Goal: Transaction & Acquisition: Purchase product/service

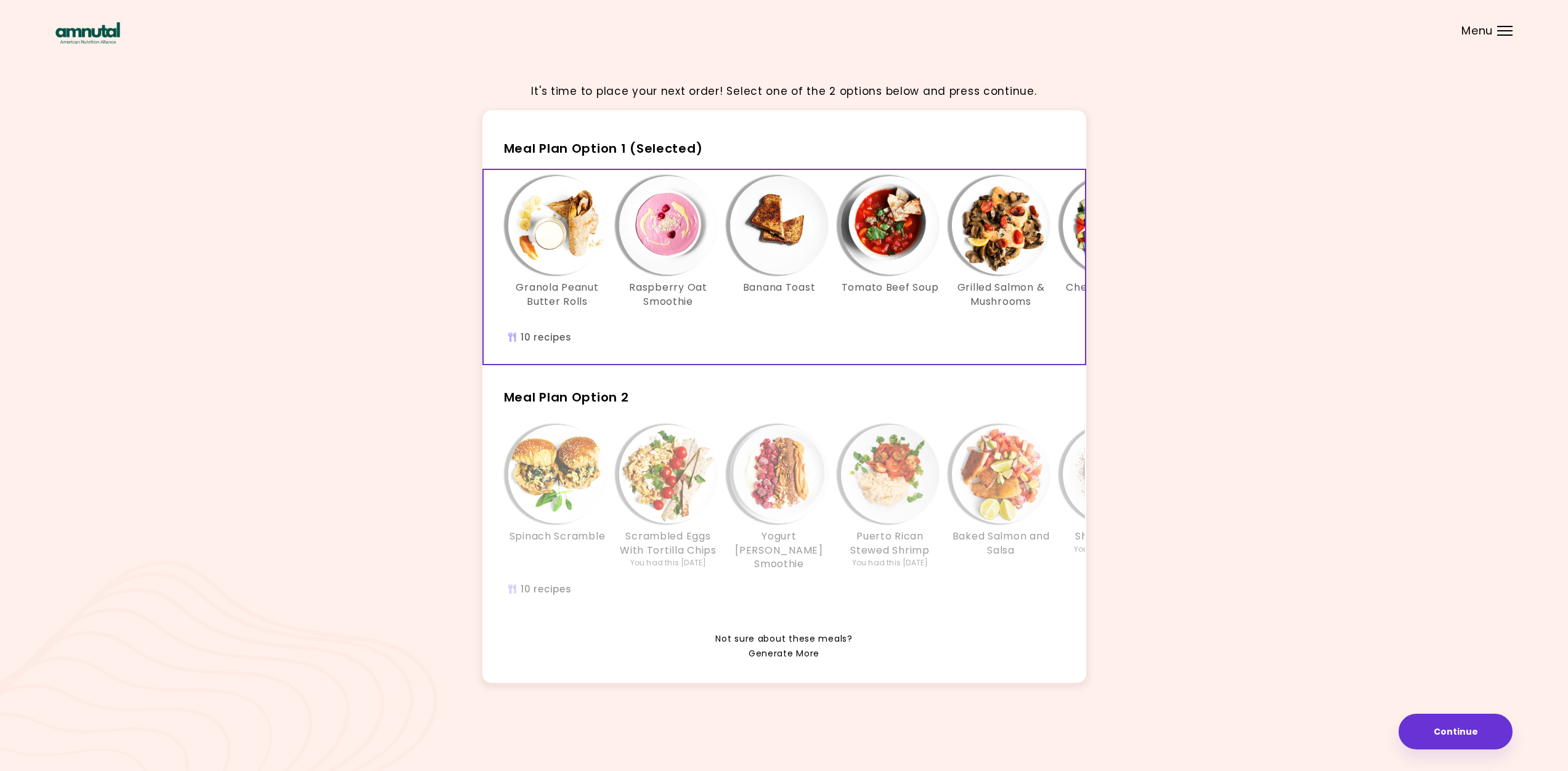
click at [798, 662] on link "Generate More" at bounding box center [784, 654] width 71 height 14
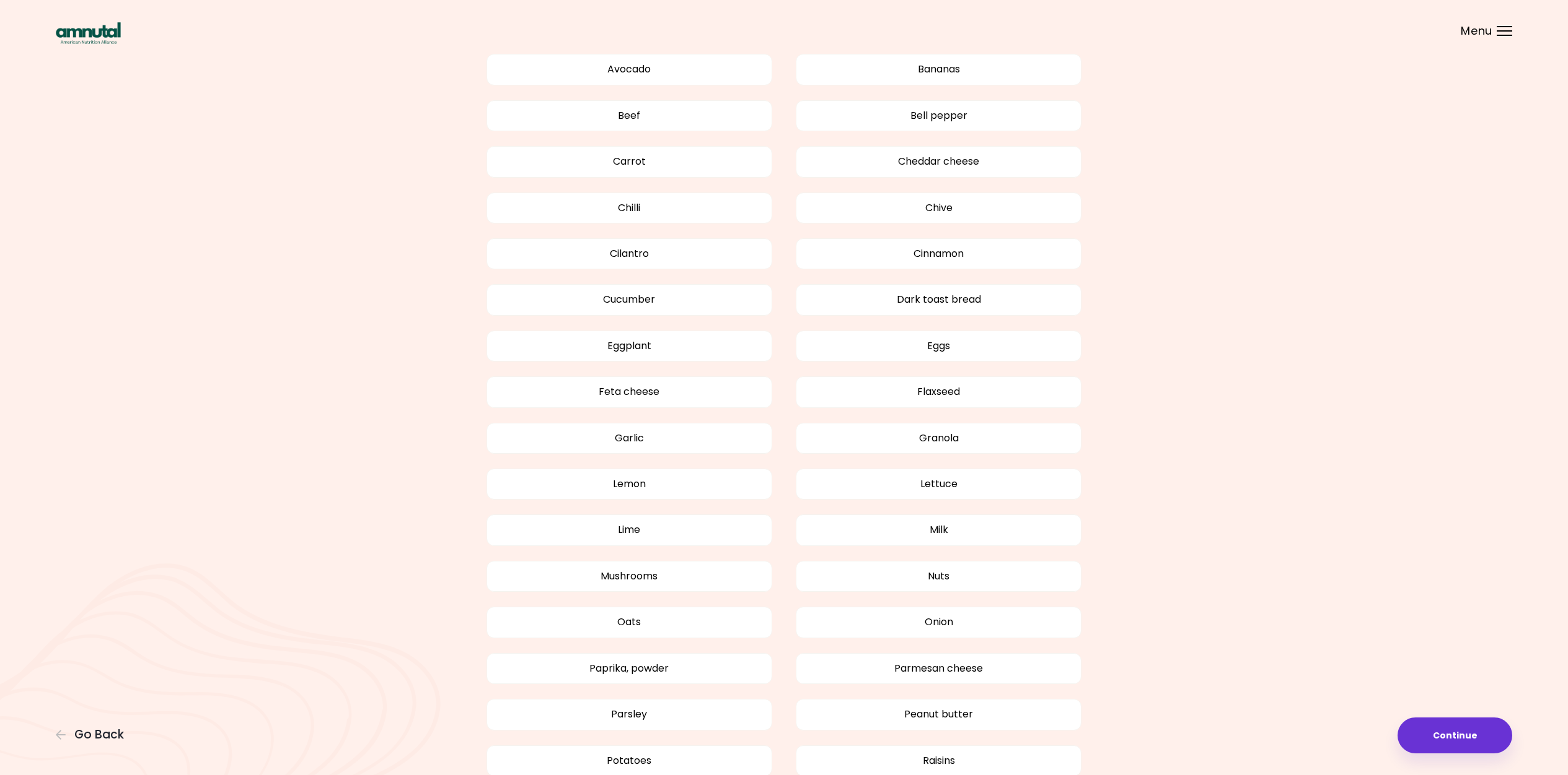
scroll to position [1067, 0]
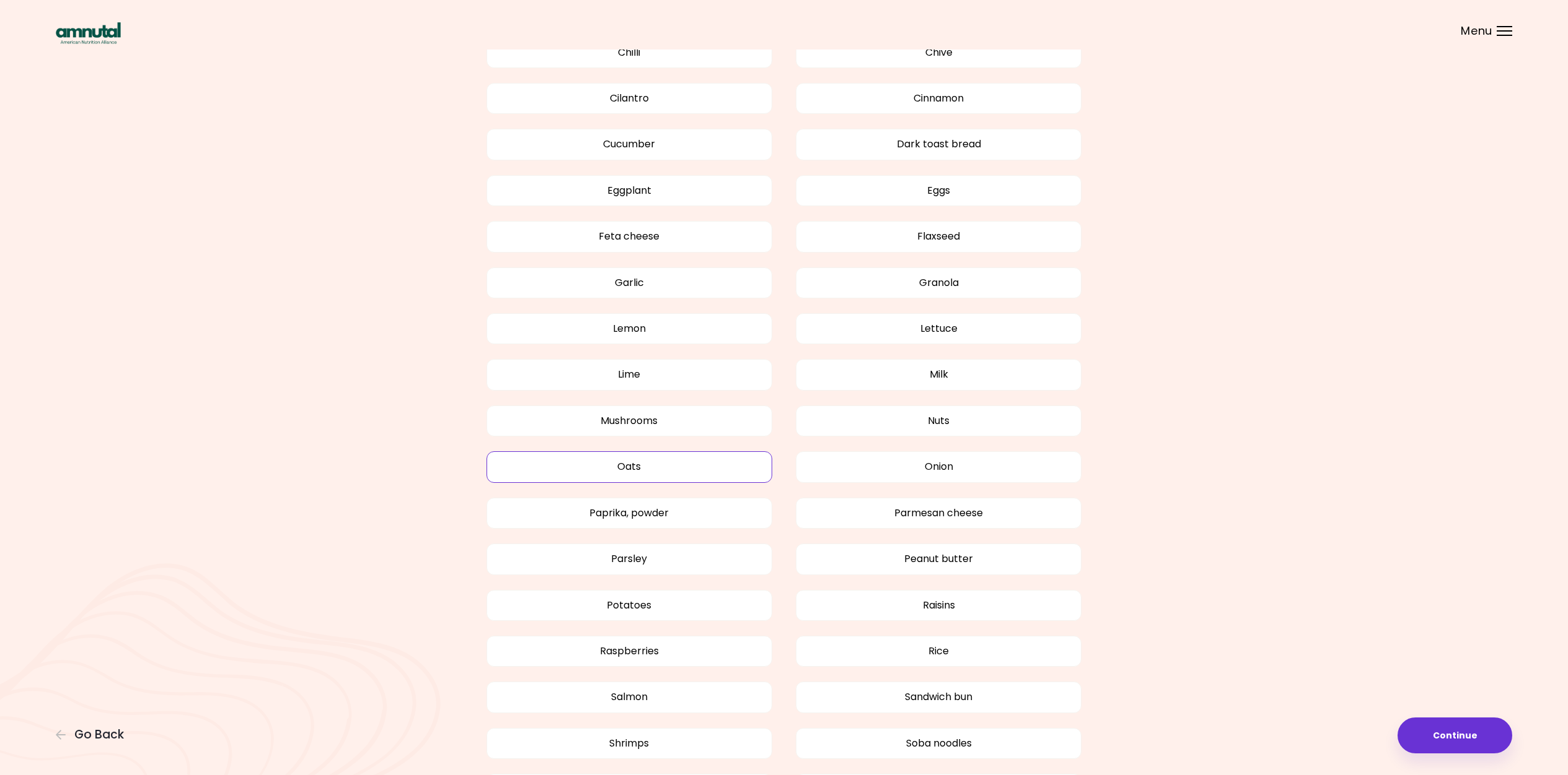
click at [629, 457] on button "Oats" at bounding box center [629, 467] width 286 height 31
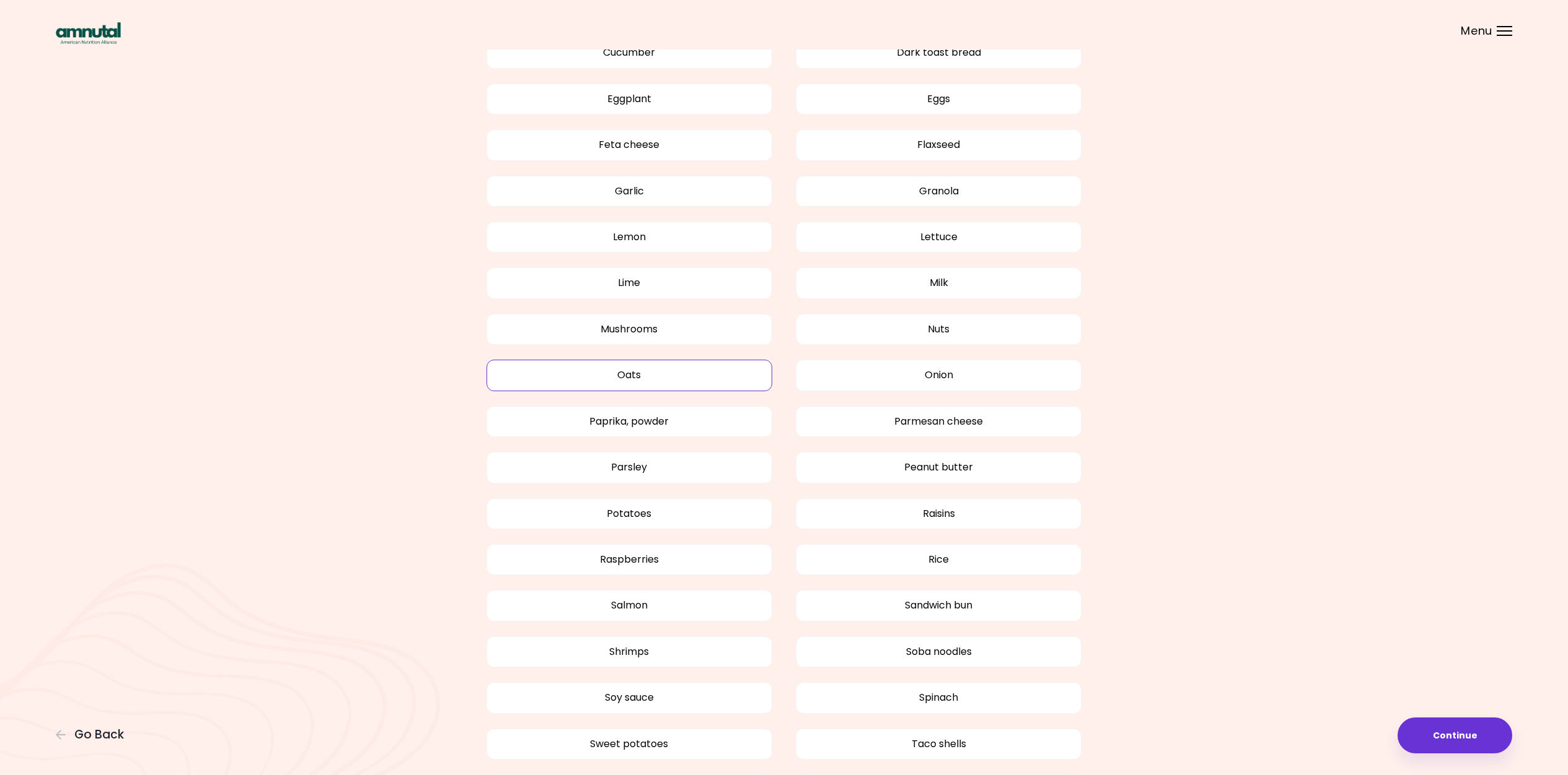
scroll to position [1226, 0]
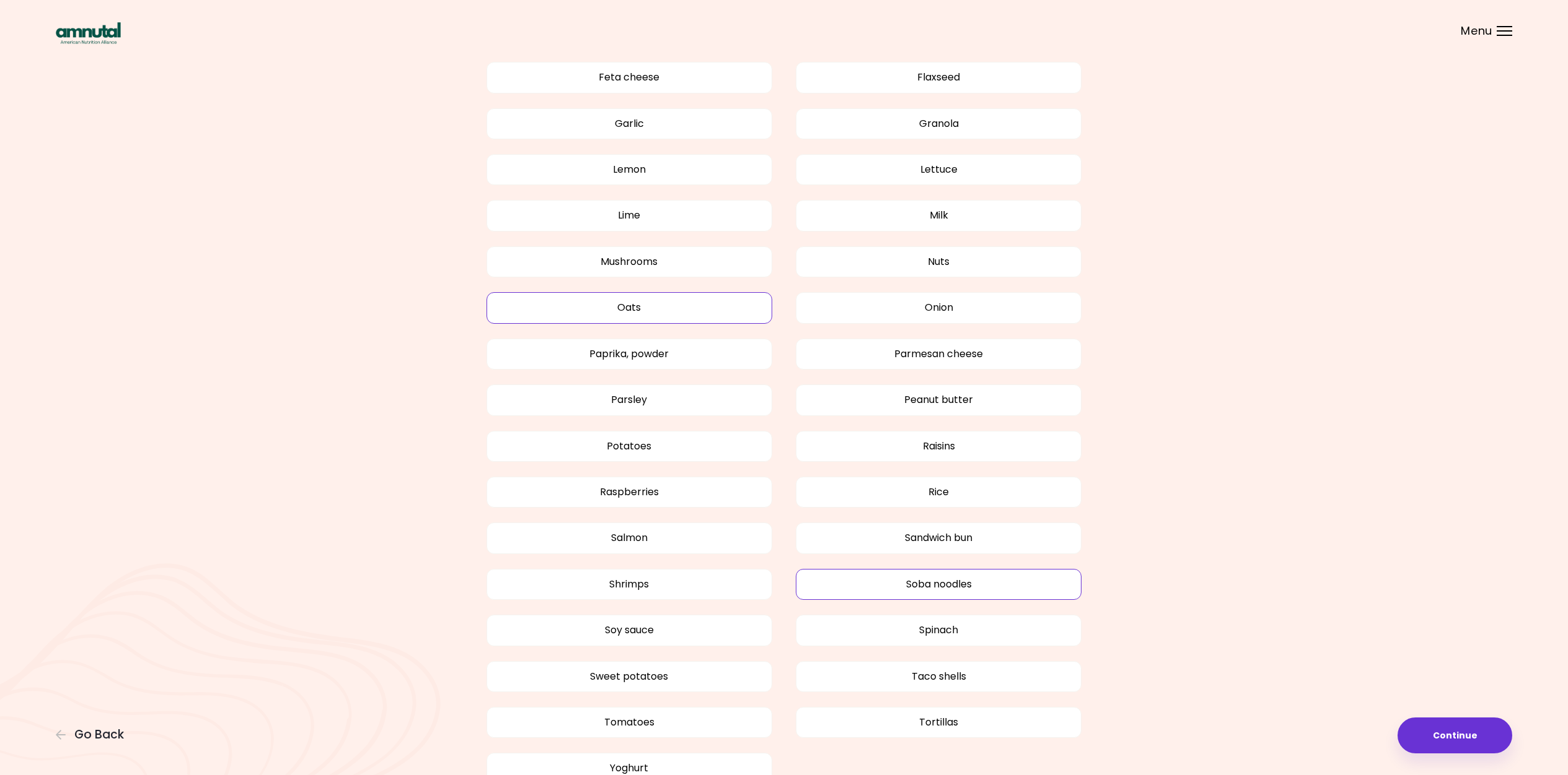
click at [928, 579] on button "Soba noodles" at bounding box center [938, 585] width 286 height 31
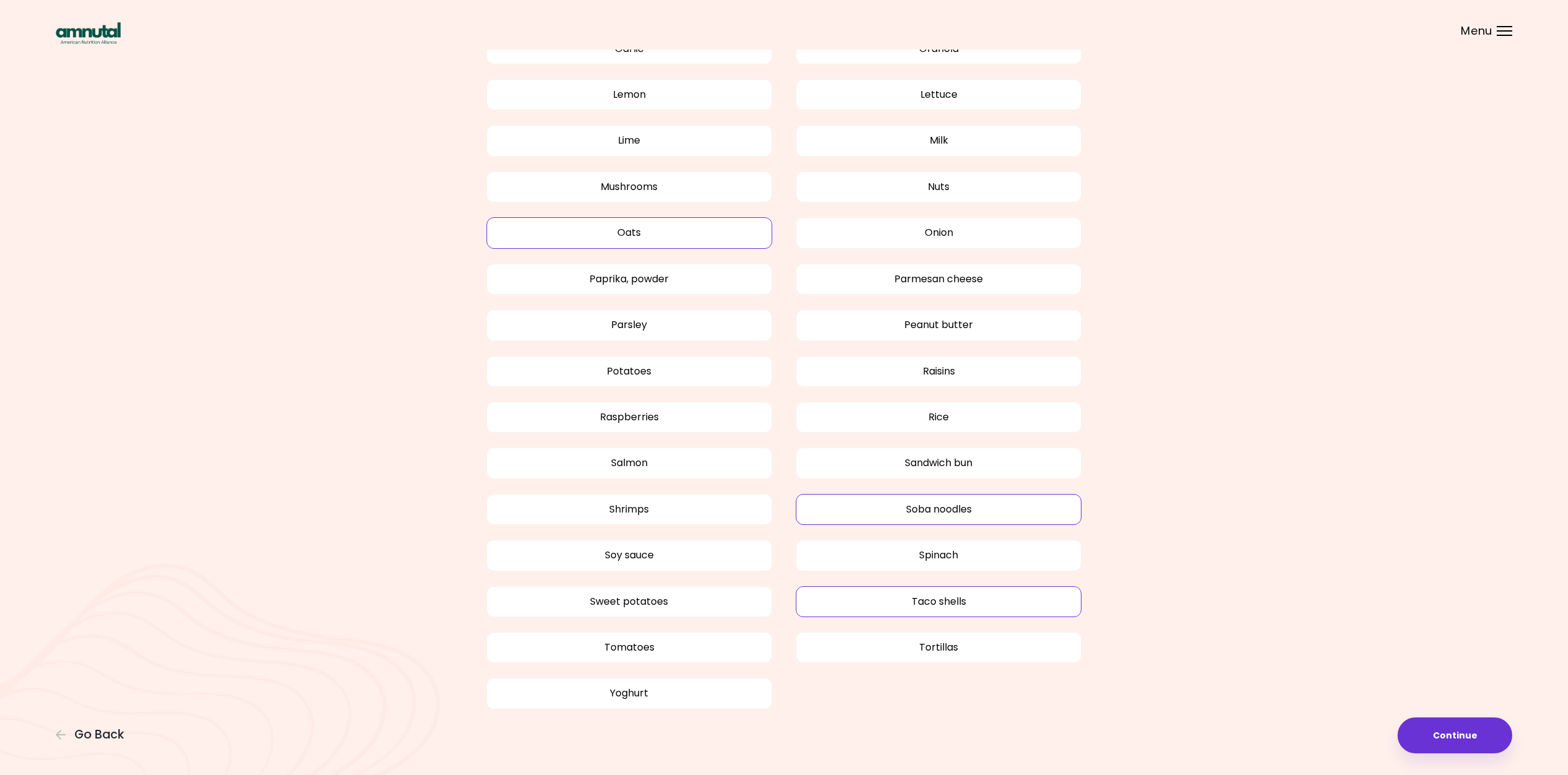
click at [931, 597] on button "Taco shells" at bounding box center [938, 602] width 286 height 31
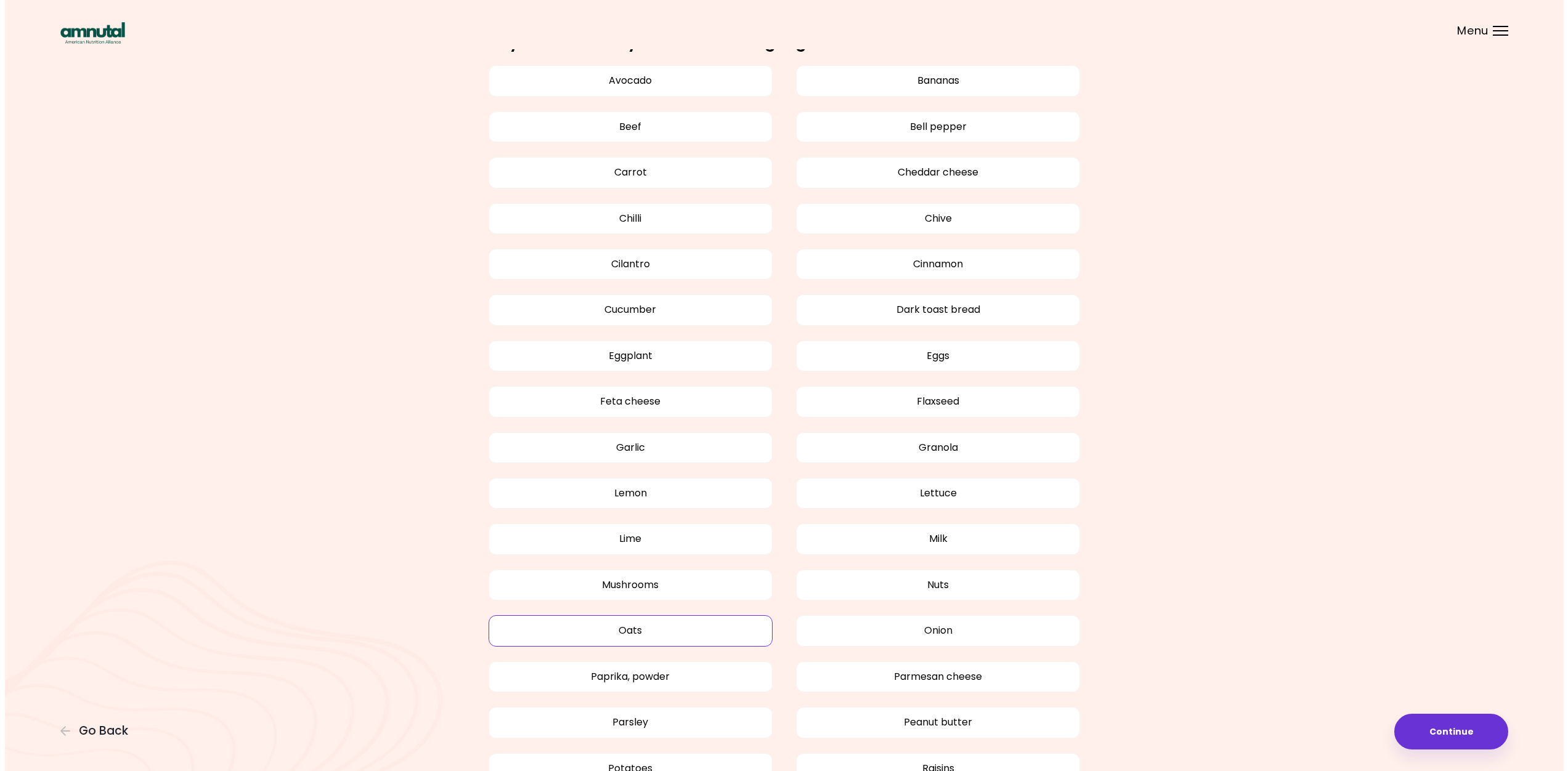
scroll to position [665, 0]
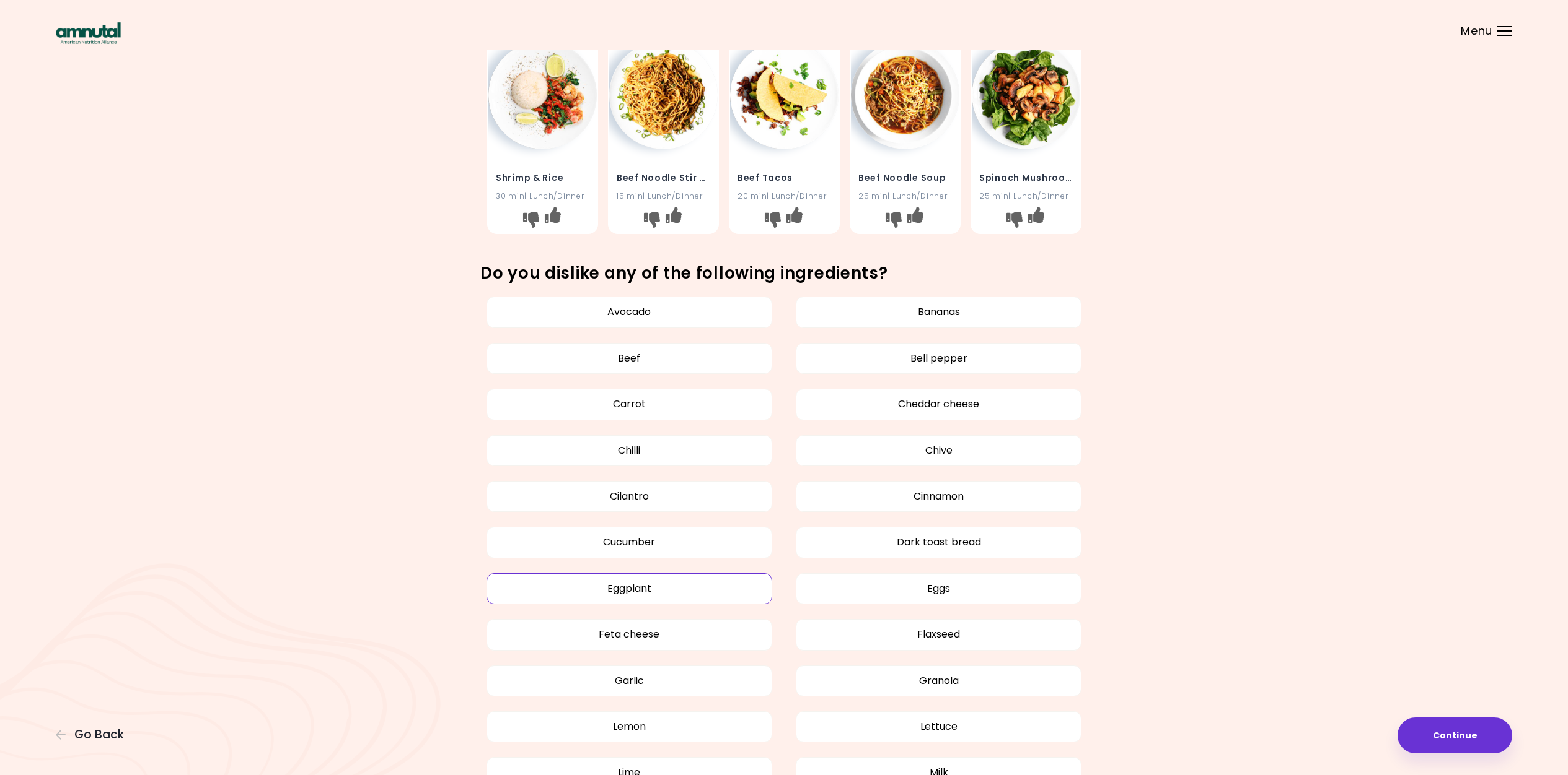
click at [623, 591] on button "Eggplant" at bounding box center [629, 588] width 286 height 31
click at [1447, 736] on button "Continue" at bounding box center [1454, 736] width 115 height 36
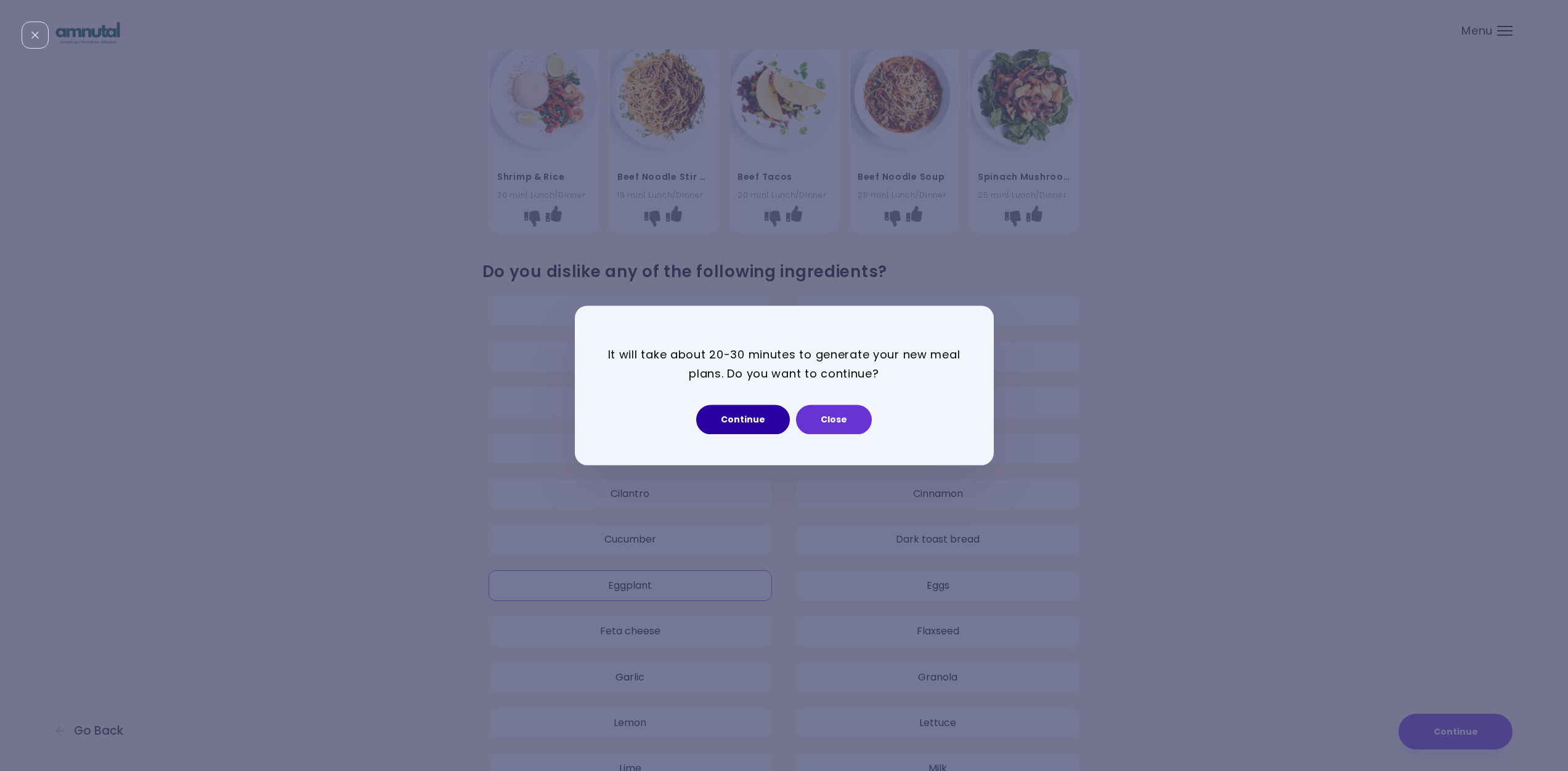
click at [749, 420] on button "Continue" at bounding box center [743, 420] width 93 height 30
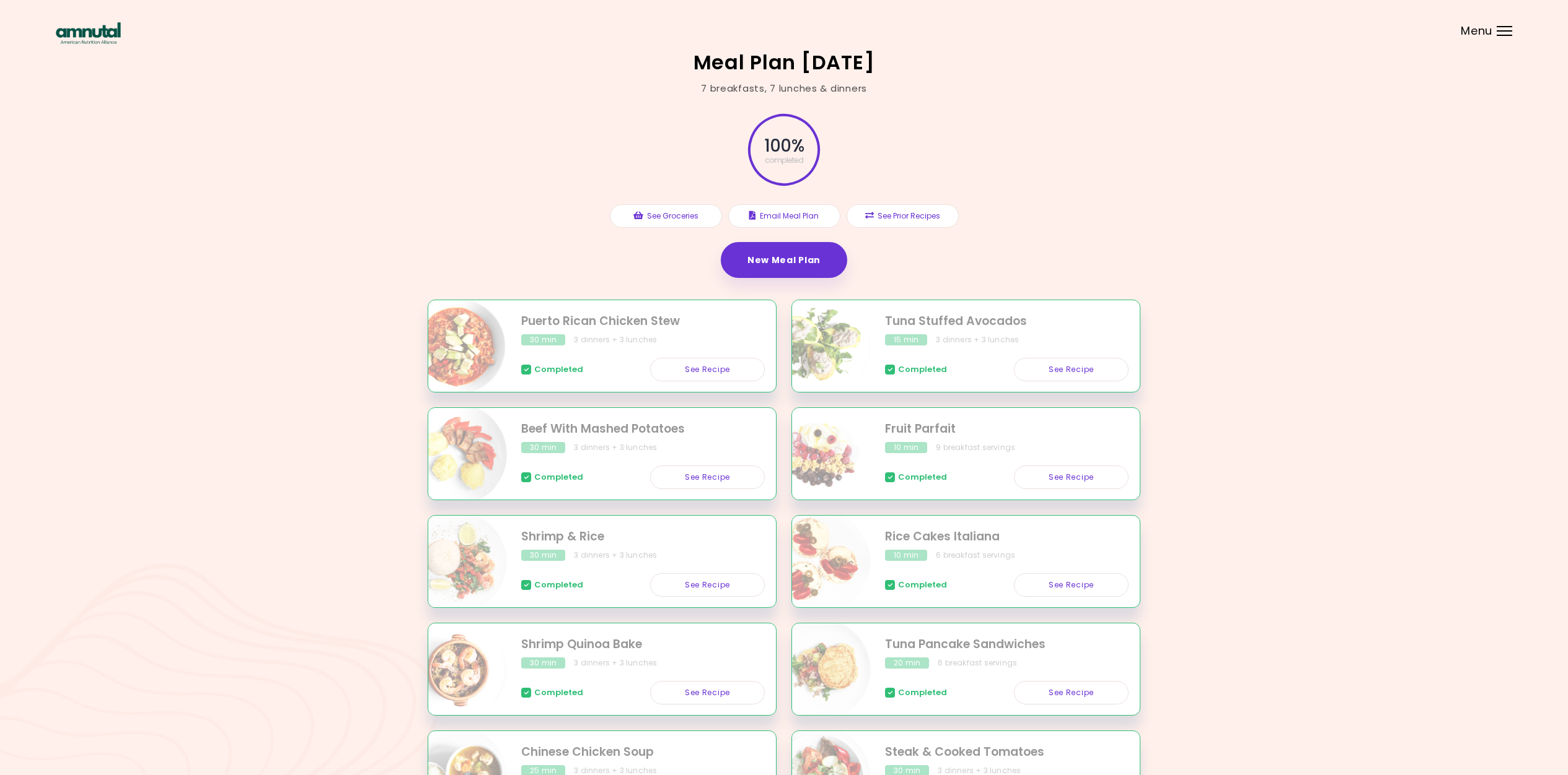
scroll to position [115, 0]
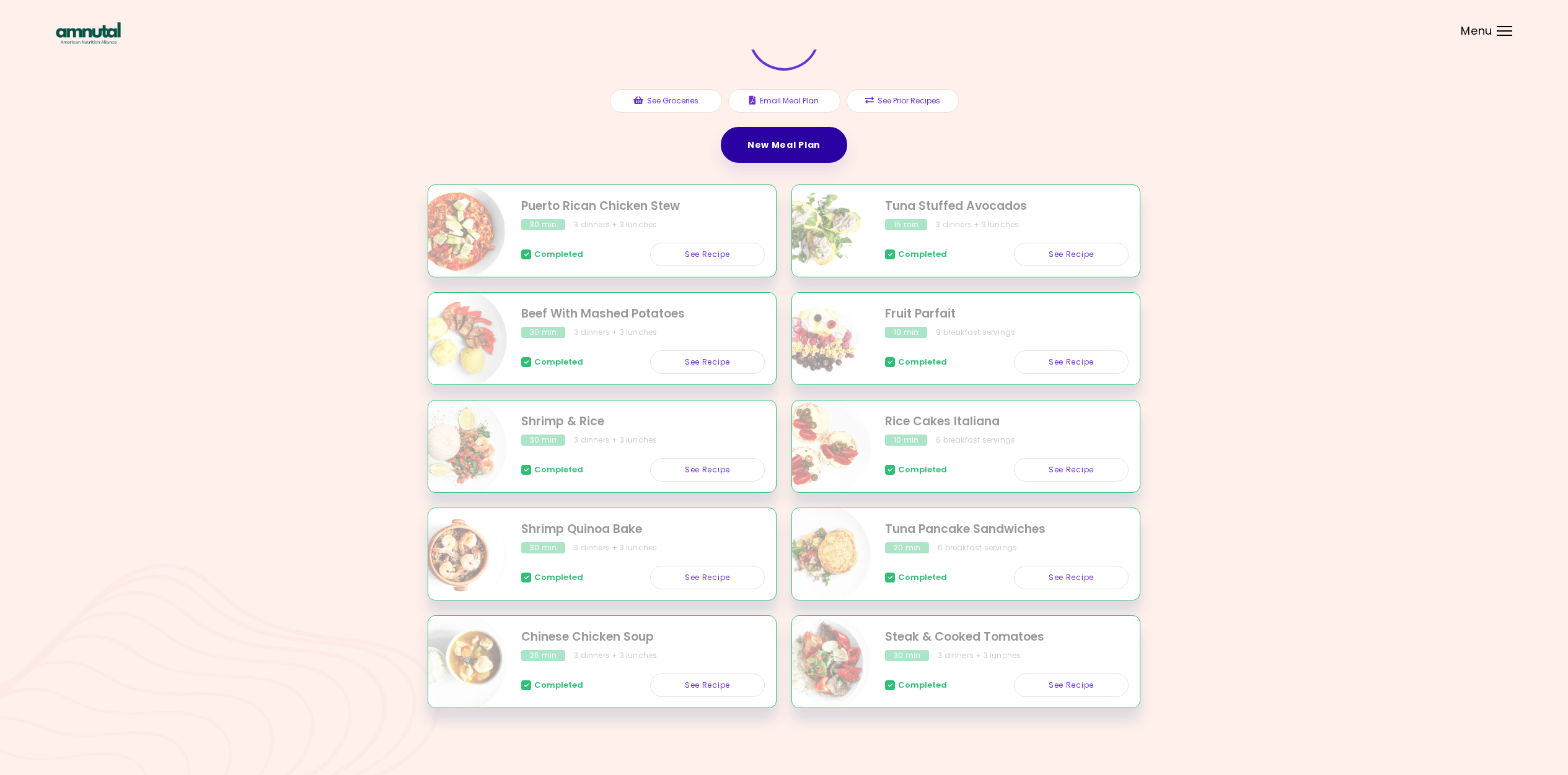
click at [801, 149] on link "New Meal Plan" at bounding box center [784, 145] width 126 height 36
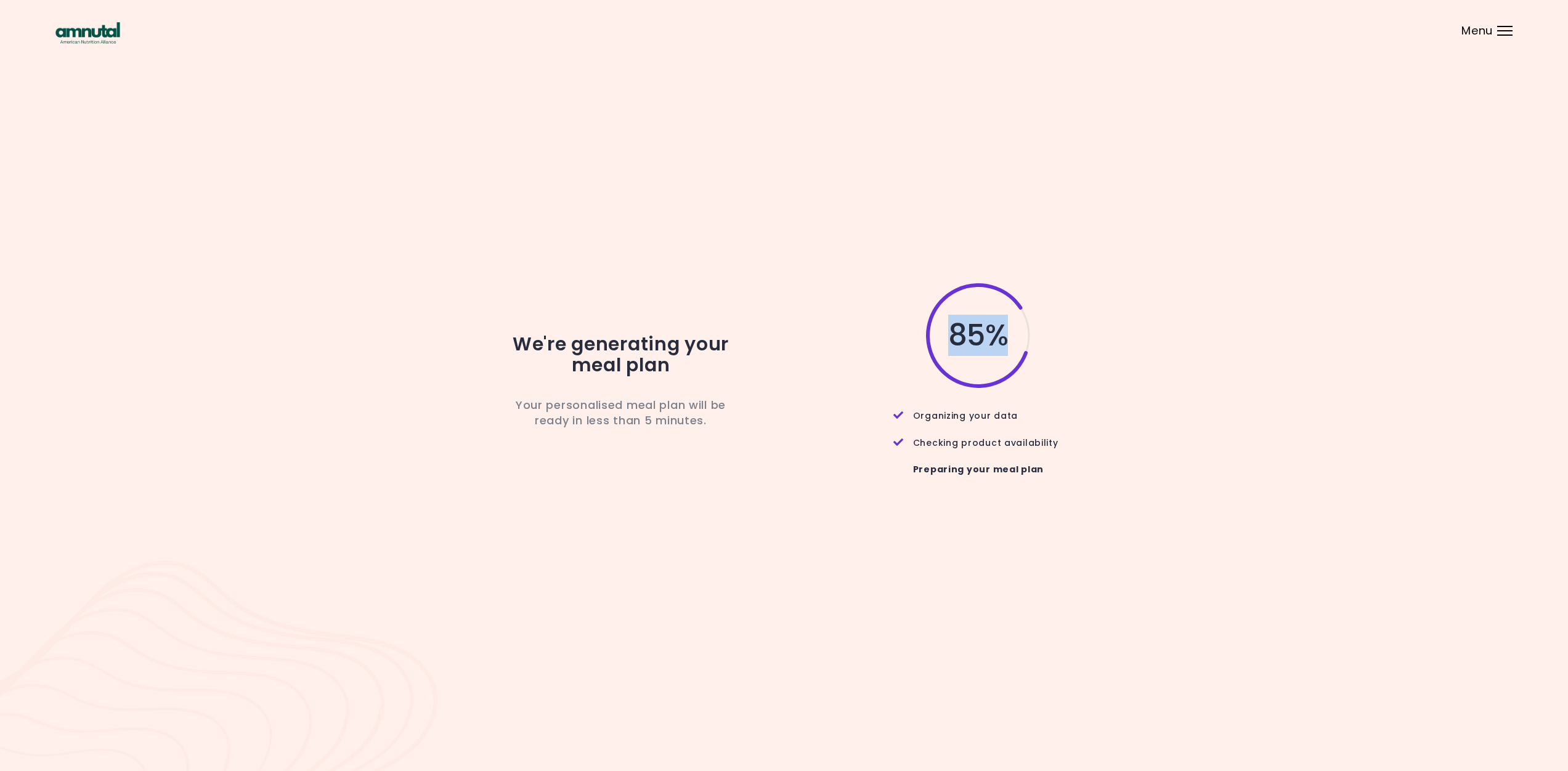
drag, startPoint x: 1067, startPoint y: 368, endPoint x: 1073, endPoint y: 414, distance: 46.4
click at [1067, 386] on div "85 %" at bounding box center [969, 335] width 326 height 108
click at [1073, 414] on div "85 % Organizing your data Checking product availability Preparing your meal plan" at bounding box center [969, 386] width 326 height 208
click at [1207, 488] on div "We're generating your meal plan Your personalised meal plan will be ready in le…" at bounding box center [784, 386] width 1457 height 208
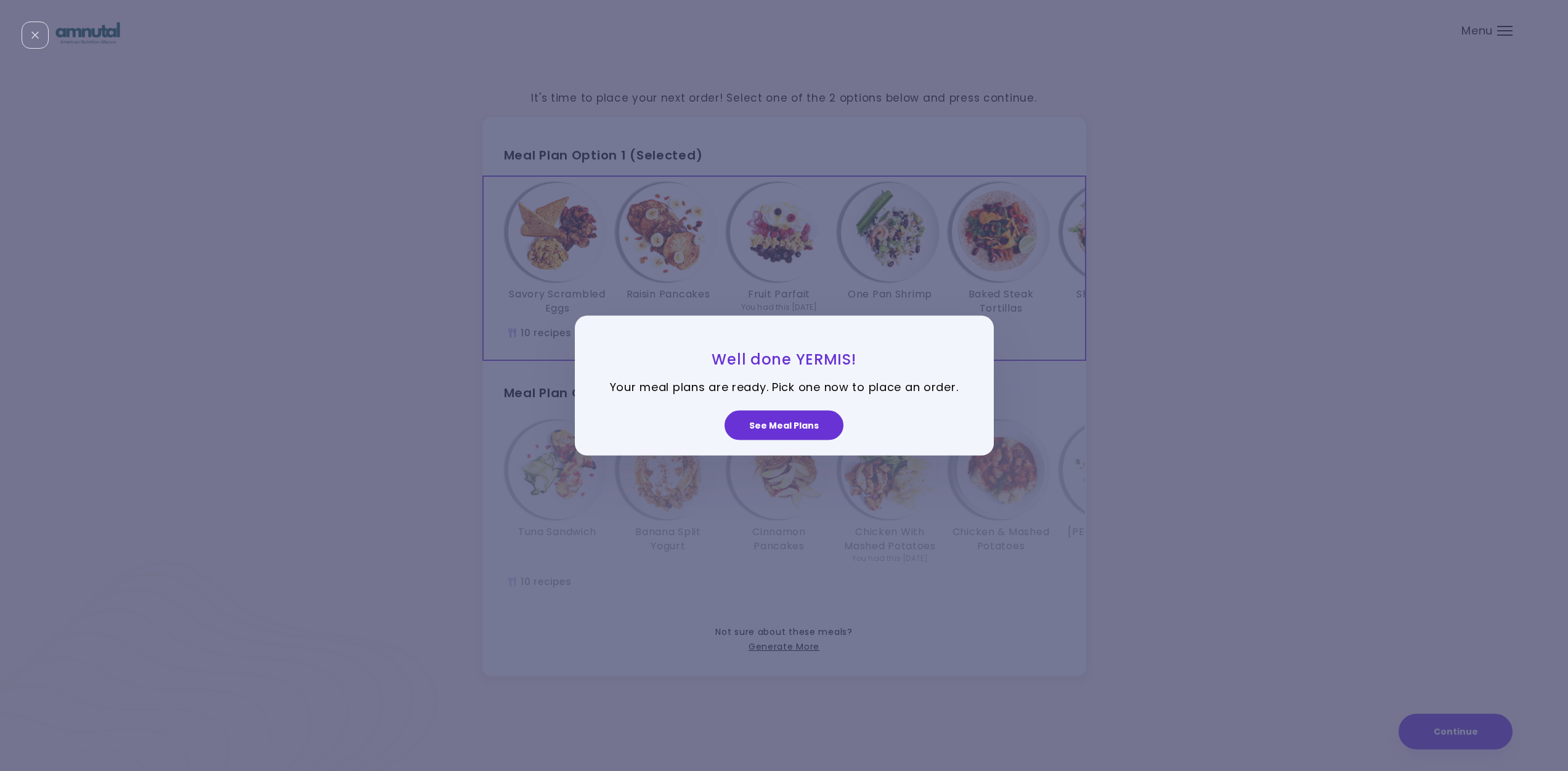
click at [1260, 393] on div "Well done YERMIS! Your meal plans are ready. Pick one now to place an order. Se…" at bounding box center [784, 386] width 1568 height 771
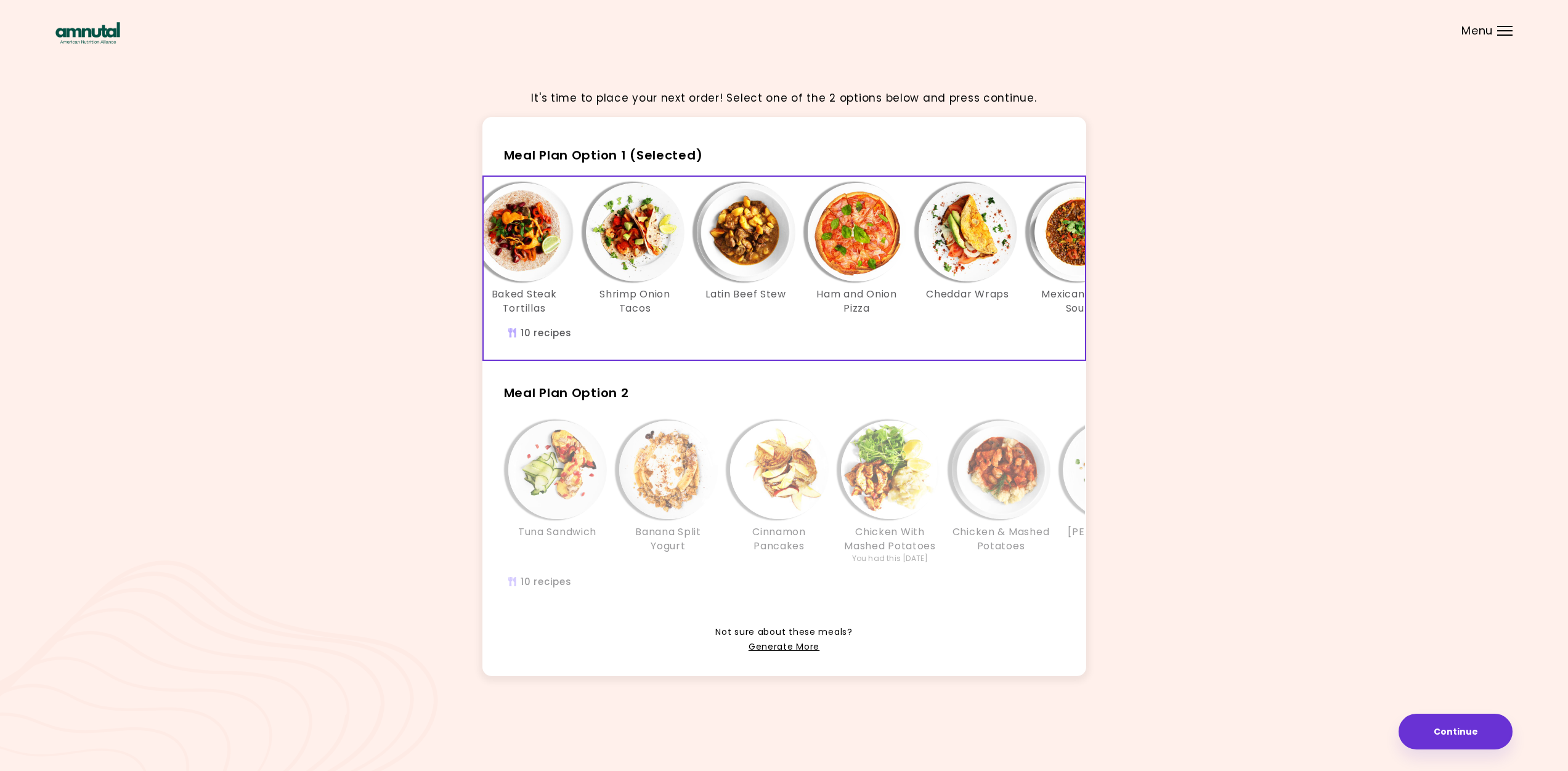
scroll to position [0, 545]
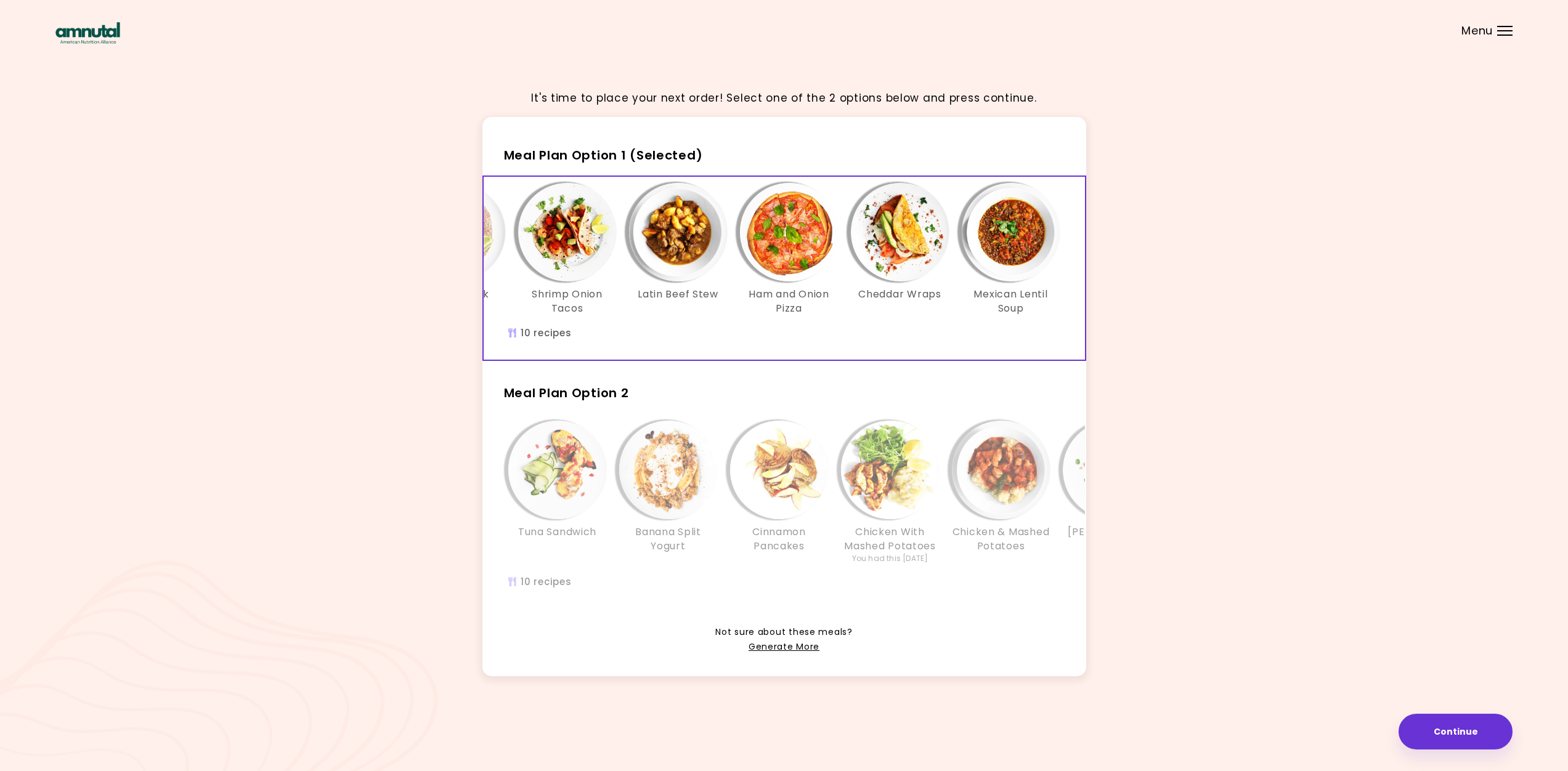
click at [721, 566] on div "Tuna Sandwich Banana Split Yogurt Cinnamon Pancakes Chicken With Mashed Potatoe…" at bounding box center [1056, 498] width 1109 height 156
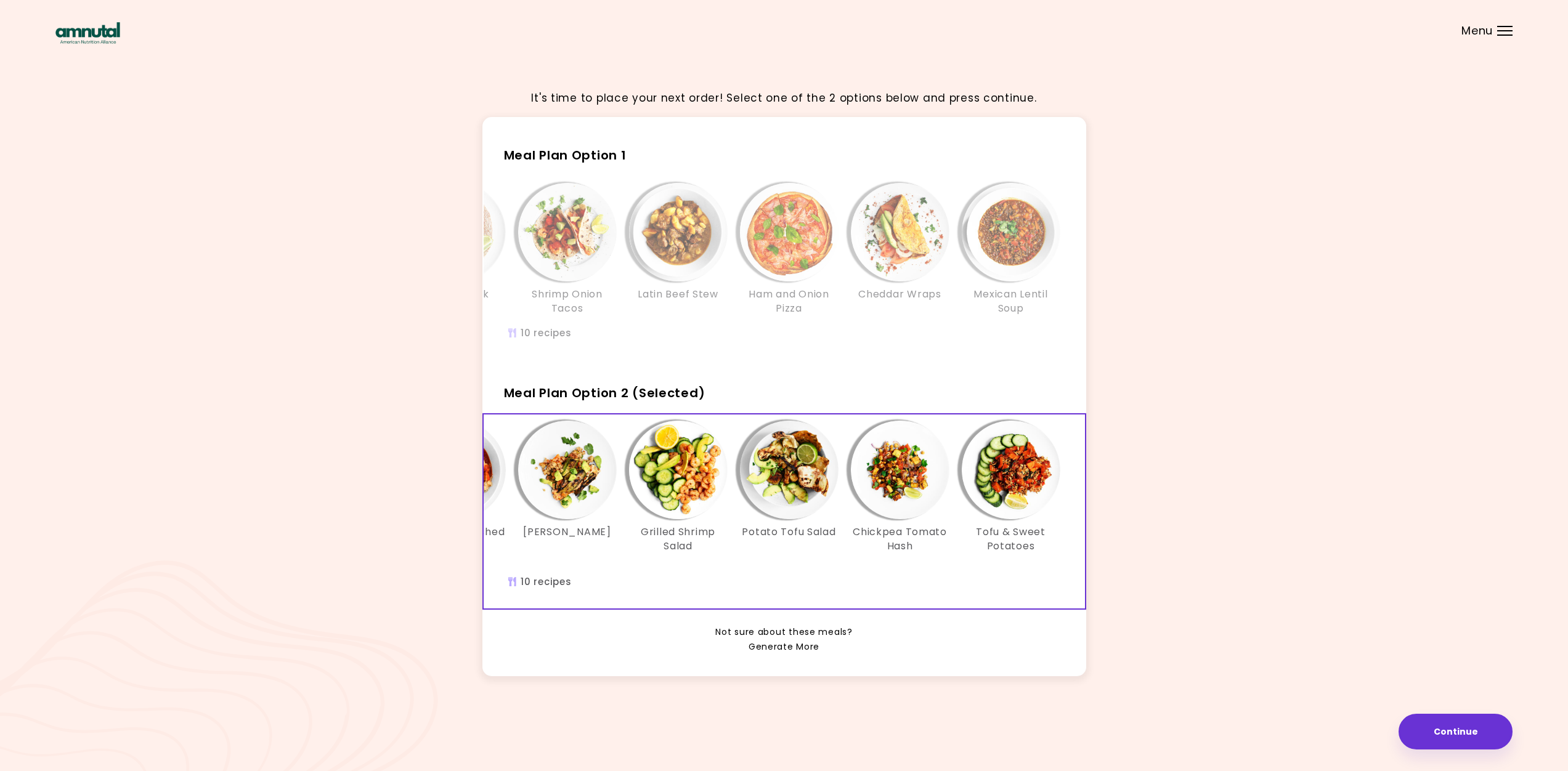
click at [771, 655] on link "Generate More" at bounding box center [784, 647] width 71 height 14
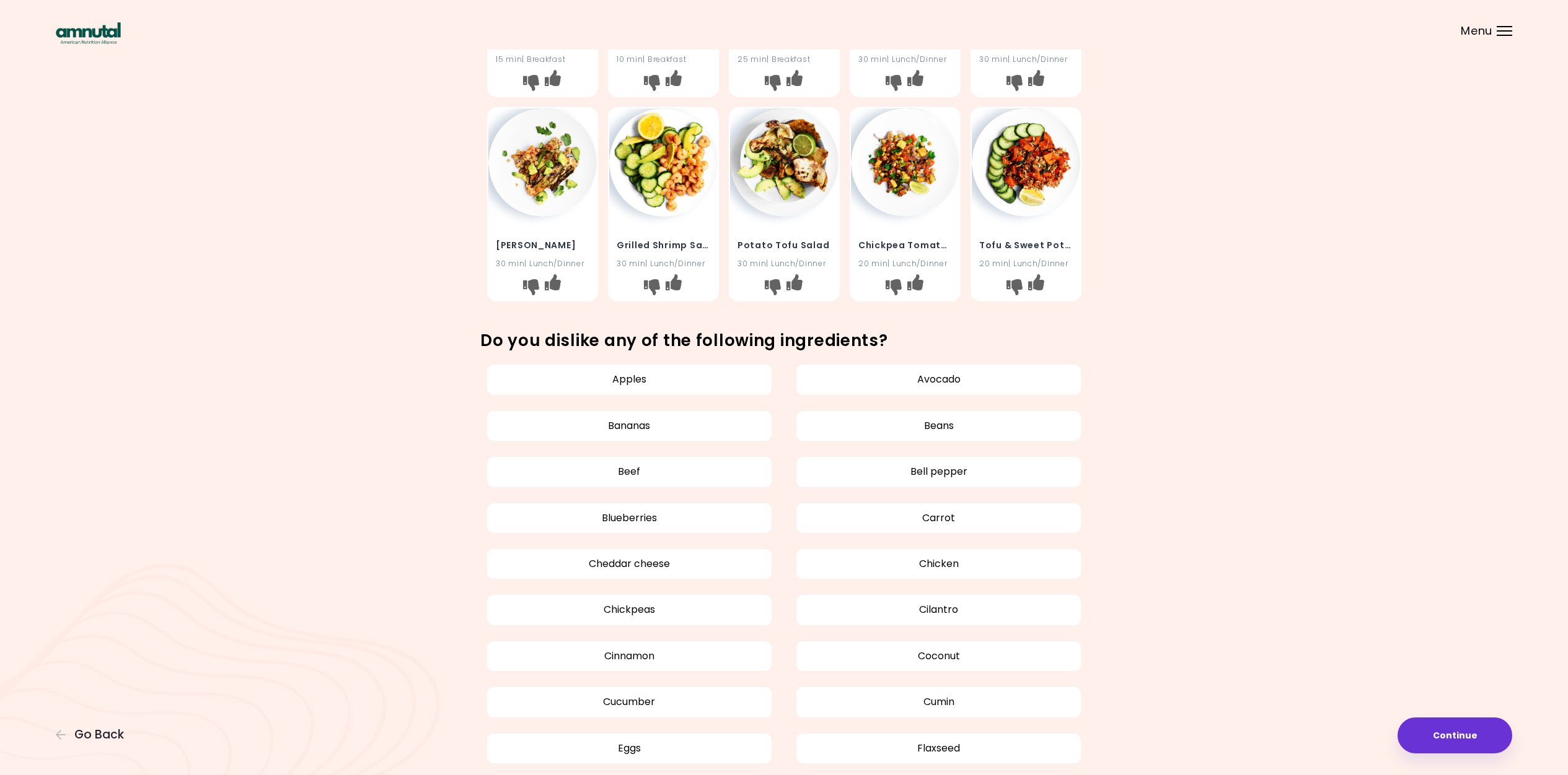
scroll to position [807, 0]
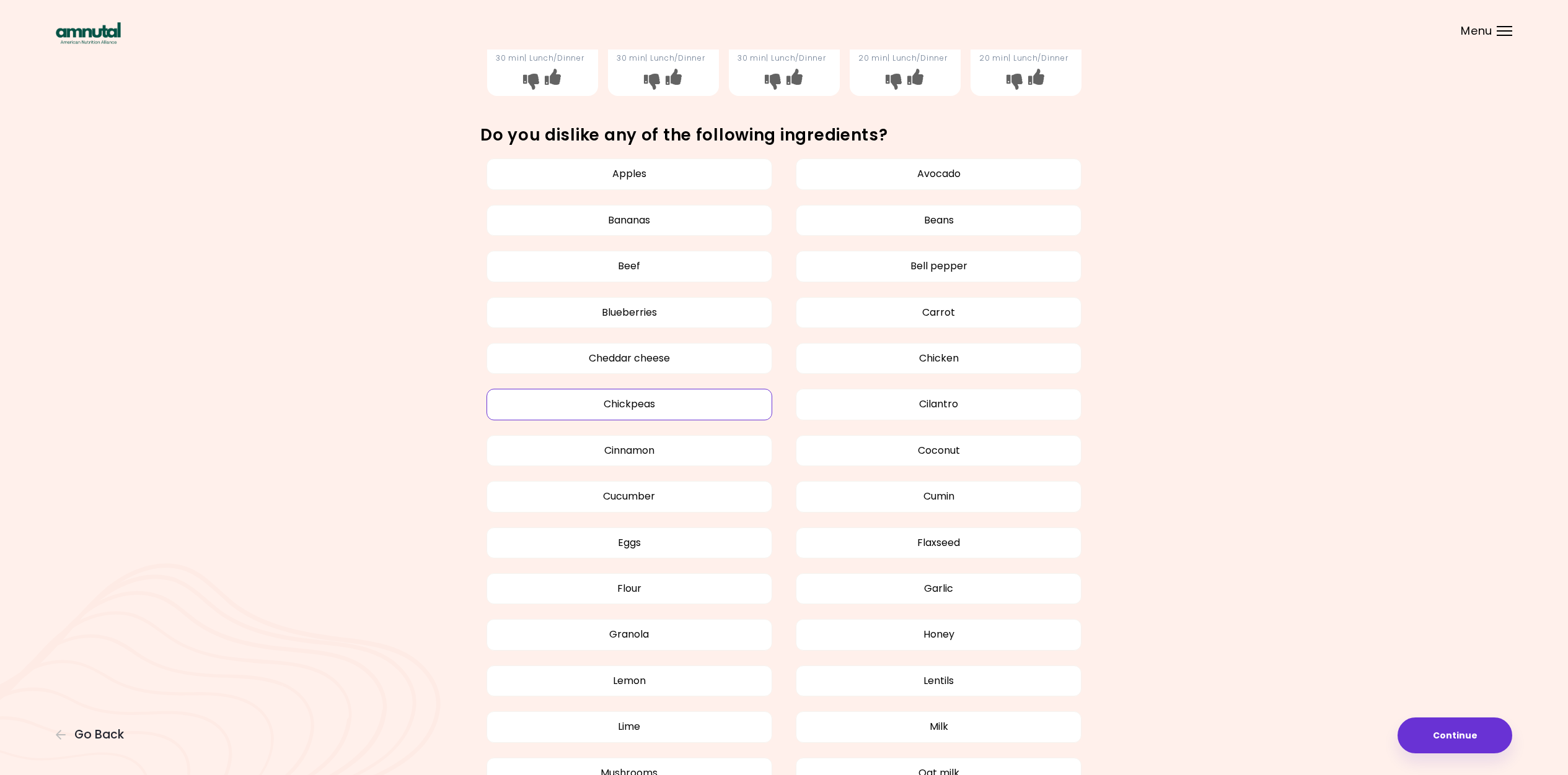
click at [632, 397] on button "Chickpeas" at bounding box center [629, 405] width 286 height 31
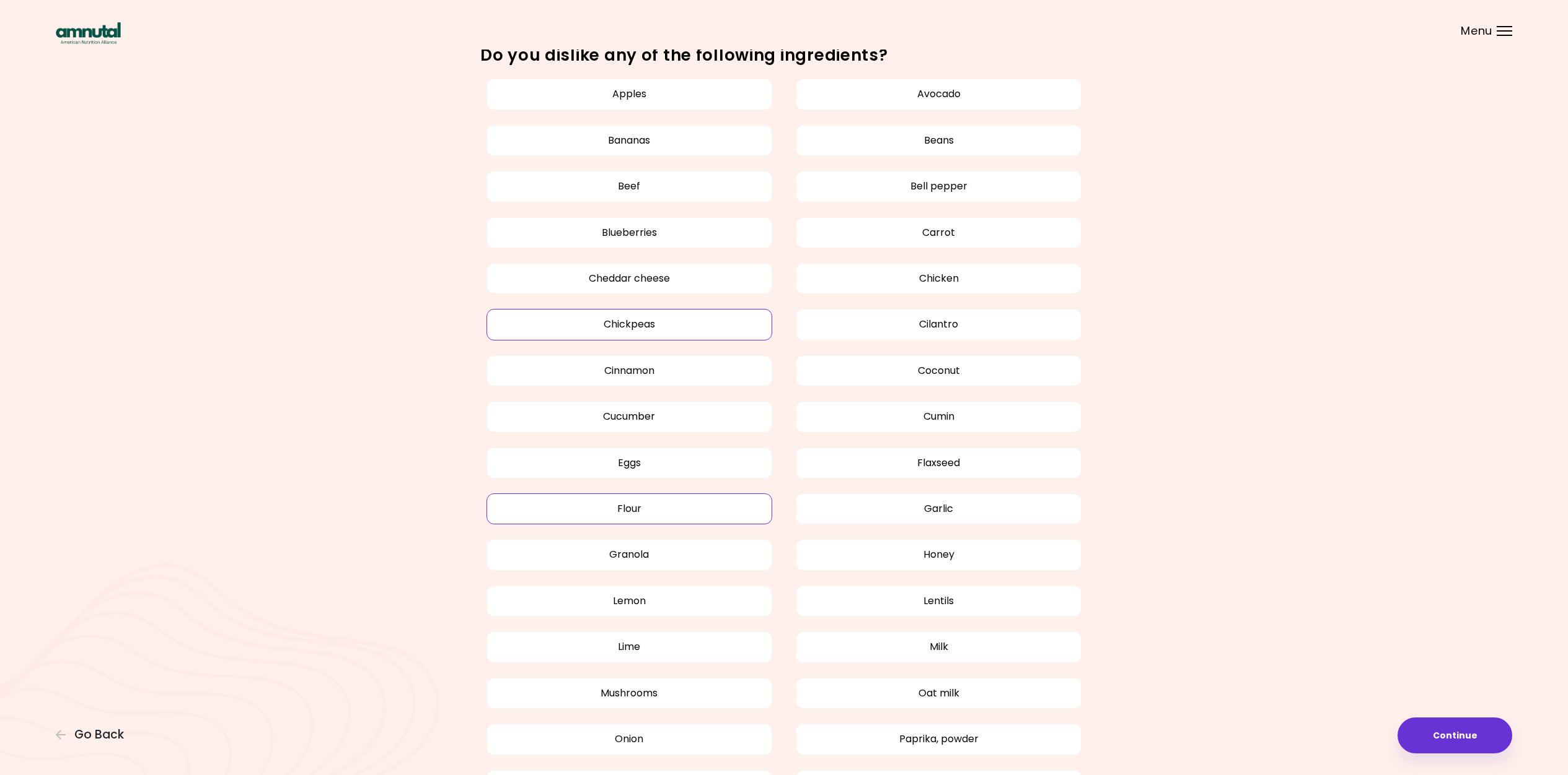
scroll to position [974, 0]
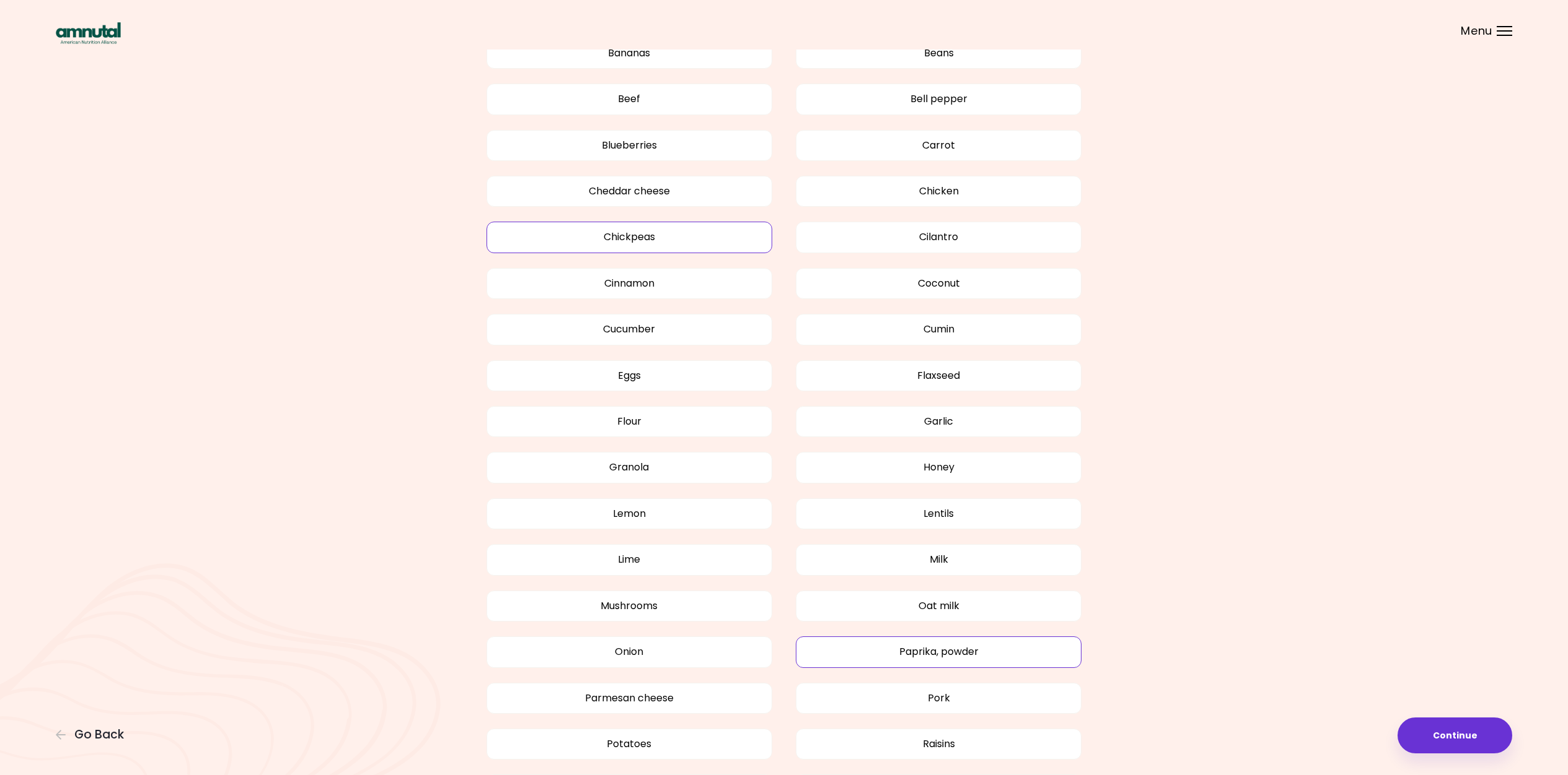
click at [942, 647] on button "Paprika, powder" at bounding box center [938, 652] width 286 height 31
click at [939, 602] on button "Oat milk" at bounding box center [938, 606] width 286 height 31
click at [945, 509] on button "Lentils" at bounding box center [938, 514] width 286 height 31
click at [912, 371] on button "Flaxseed" at bounding box center [938, 376] width 286 height 31
click at [922, 326] on button "Cumin" at bounding box center [938, 329] width 286 height 31
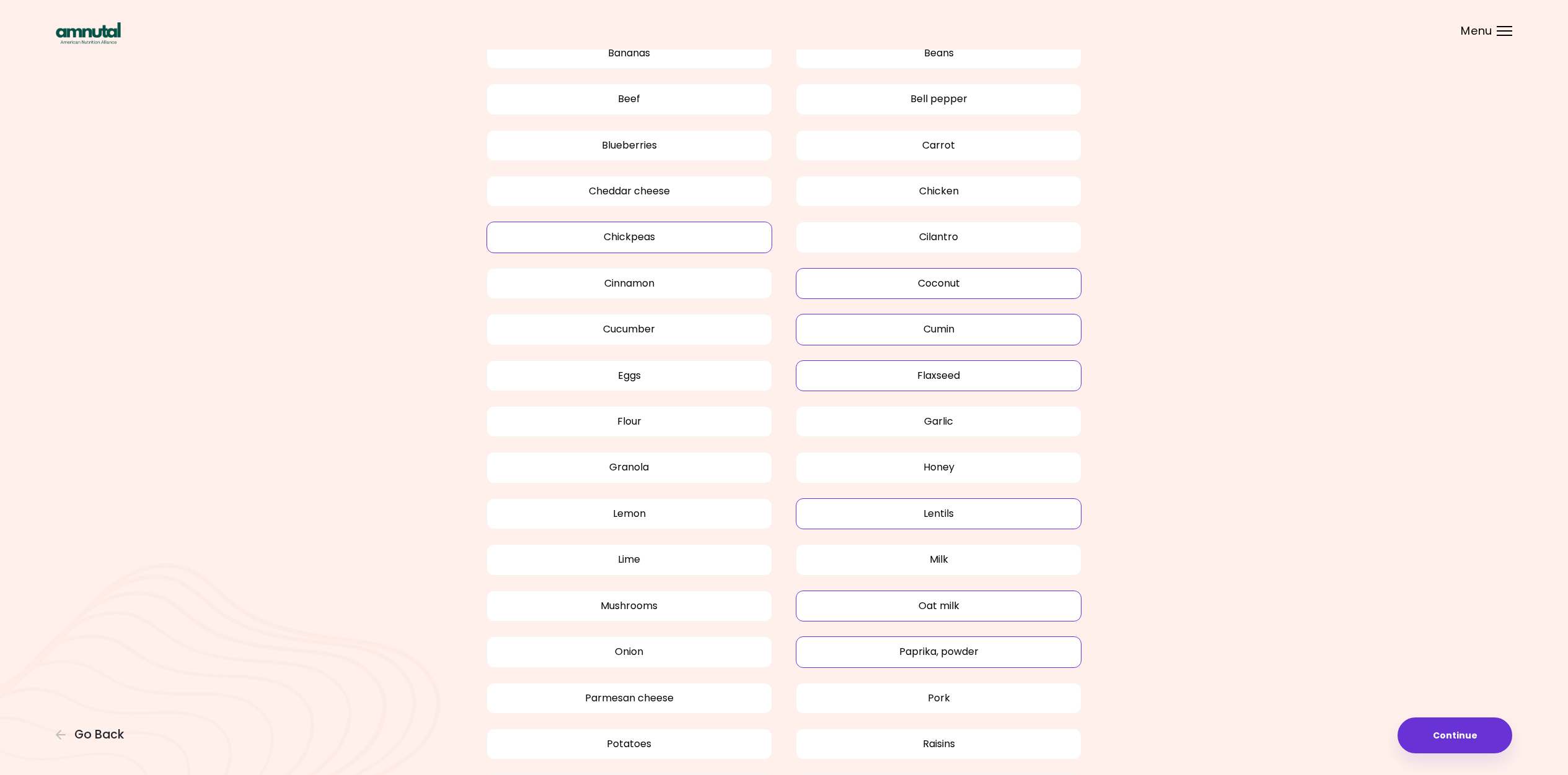
click at [1015, 270] on button "Coconut" at bounding box center [938, 284] width 286 height 31
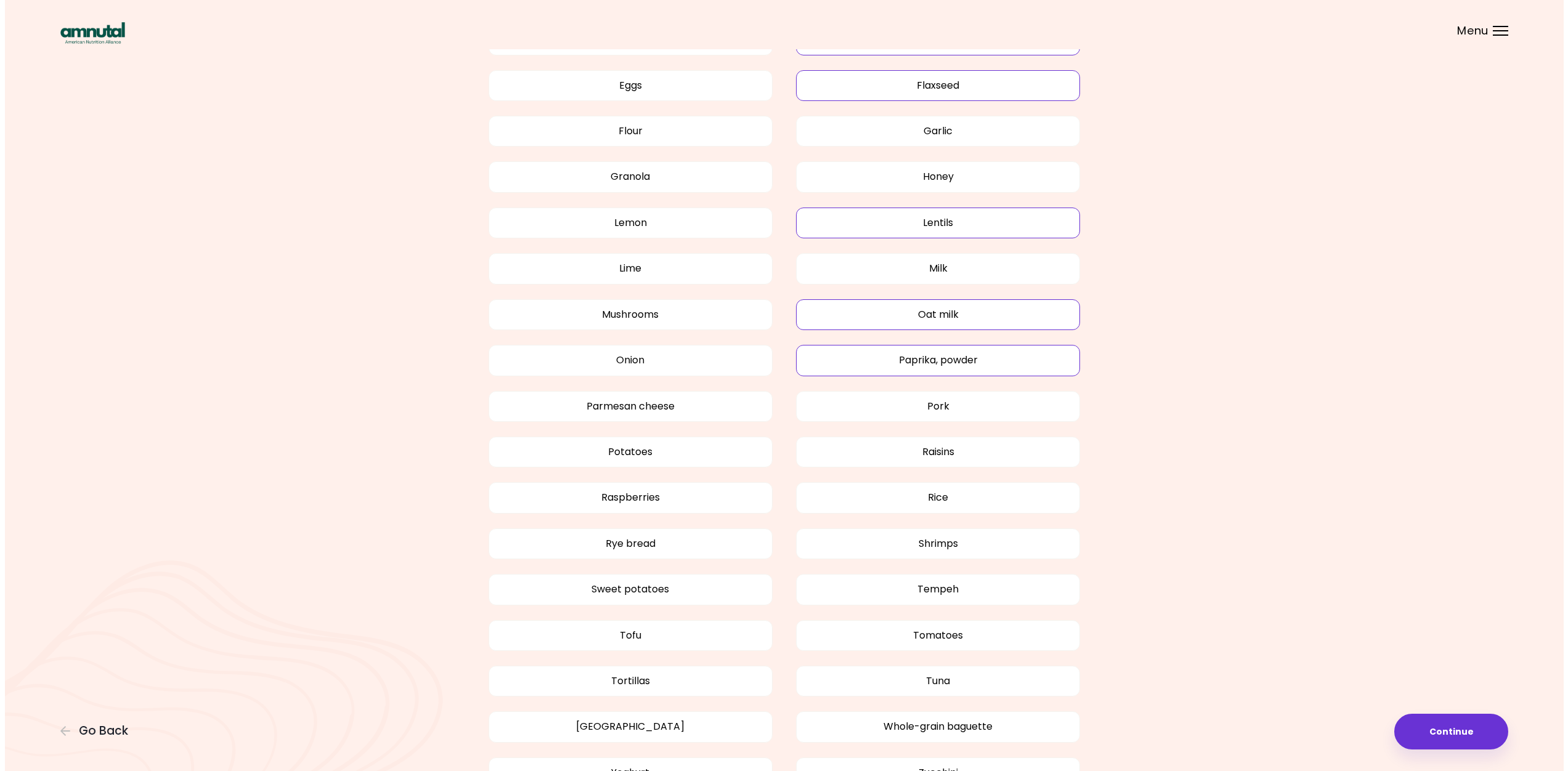
scroll to position [1340, 0]
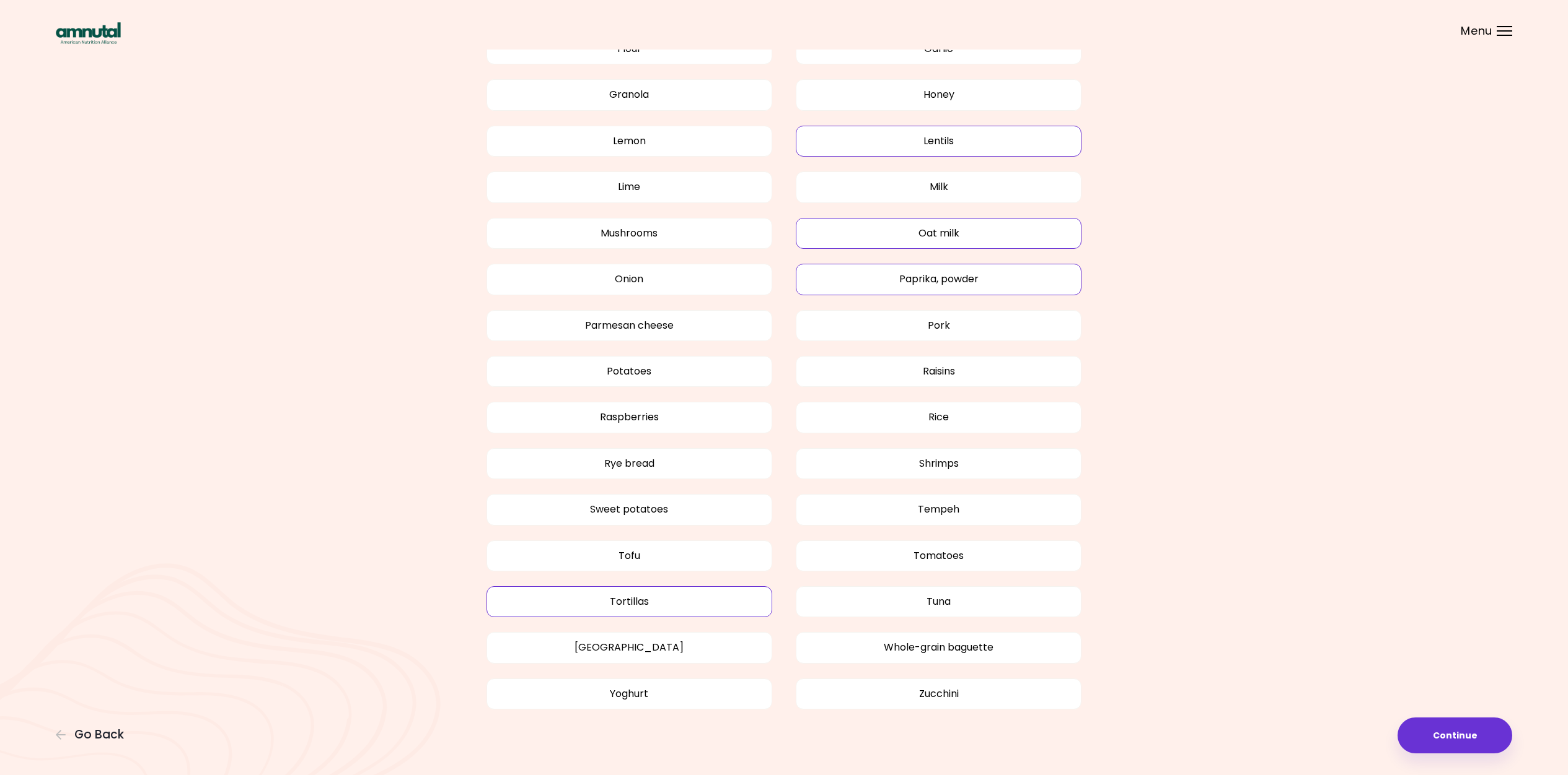
click at [609, 592] on button "Tortillas" at bounding box center [629, 602] width 286 height 31
click at [1432, 739] on button "Continue" at bounding box center [1454, 736] width 115 height 36
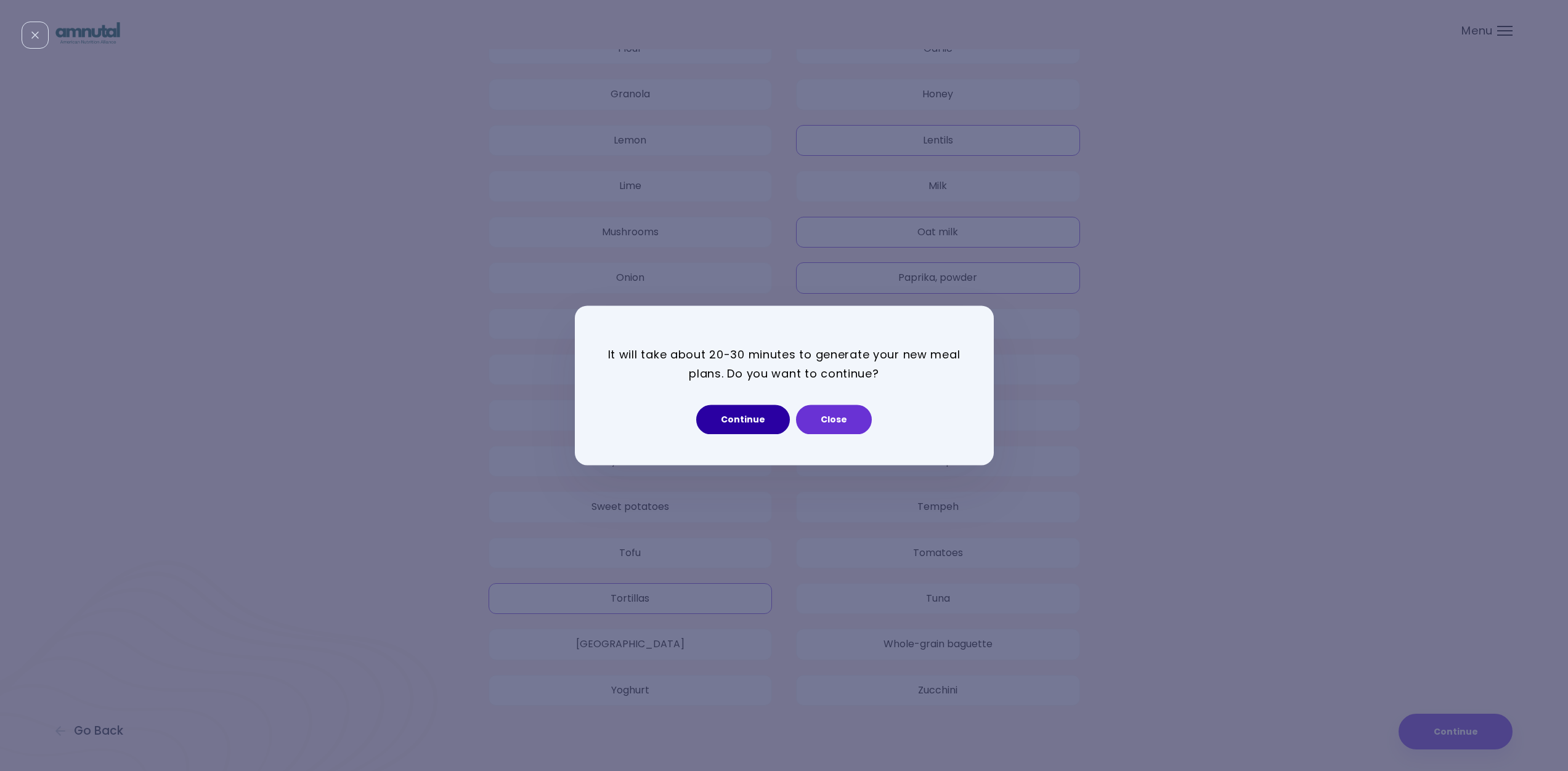
click at [740, 405] on button "Continue" at bounding box center [743, 420] width 93 height 30
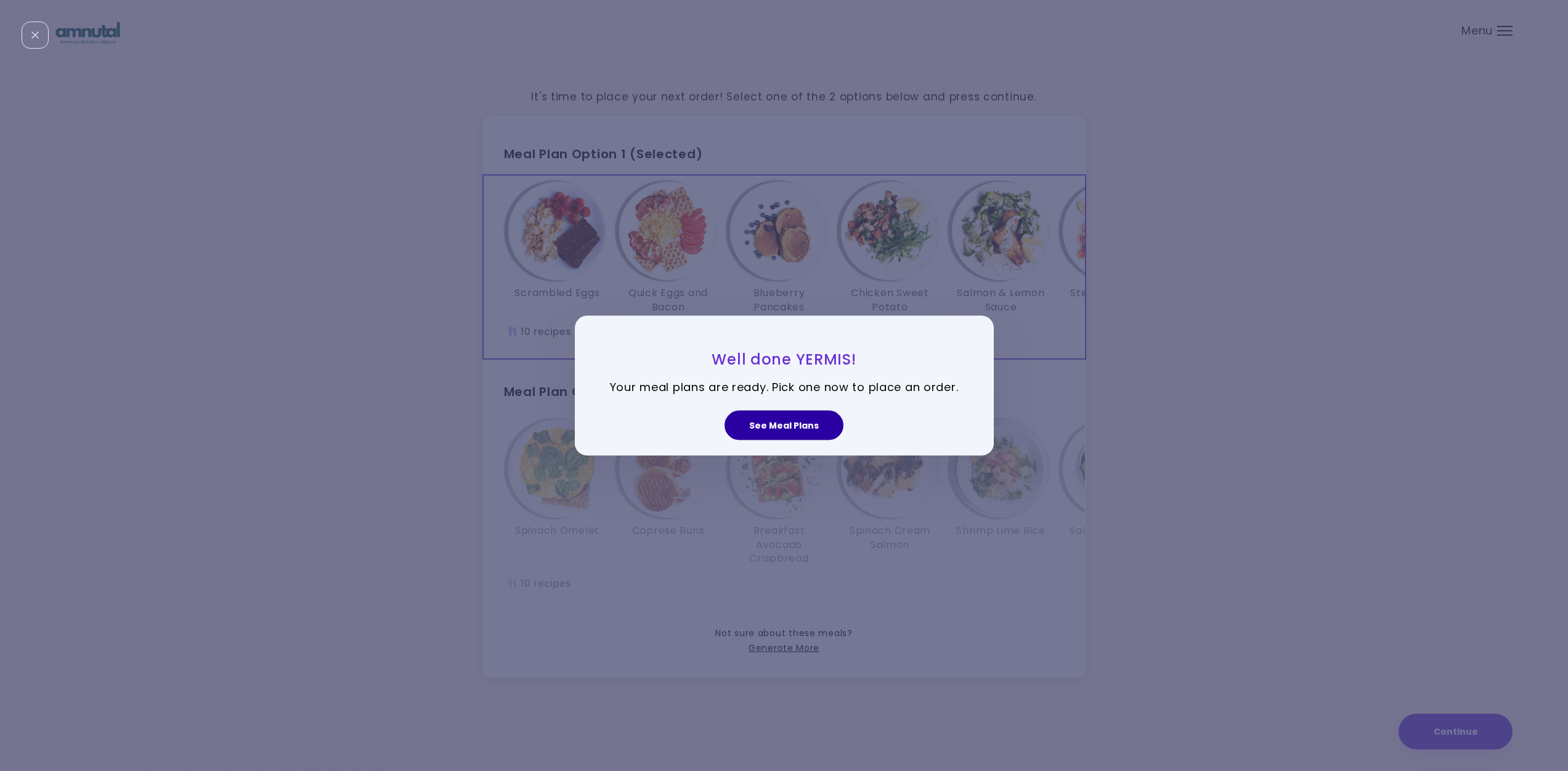
click at [797, 435] on button "See Meal Plans" at bounding box center [784, 425] width 119 height 30
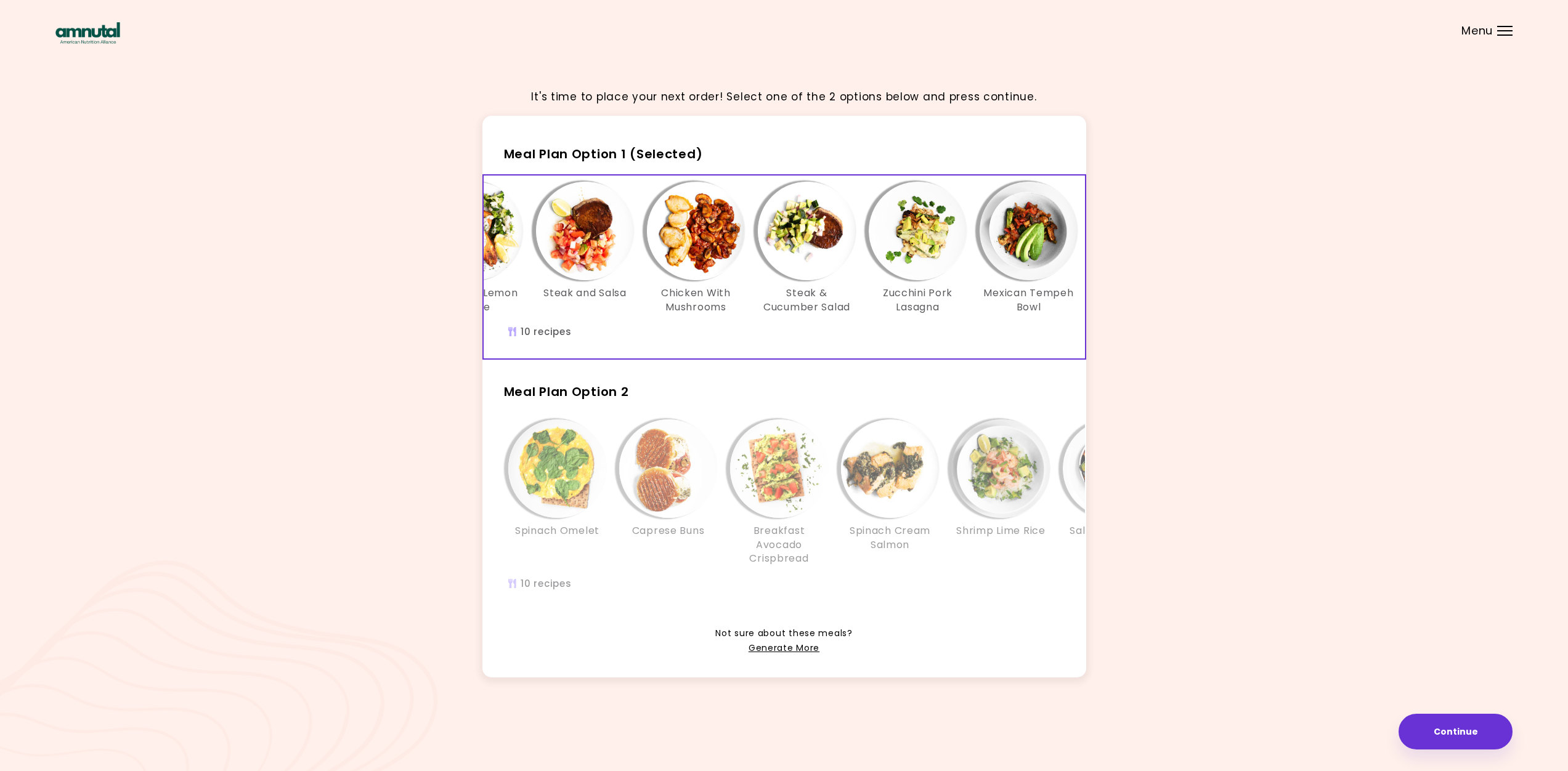
scroll to position [0, 545]
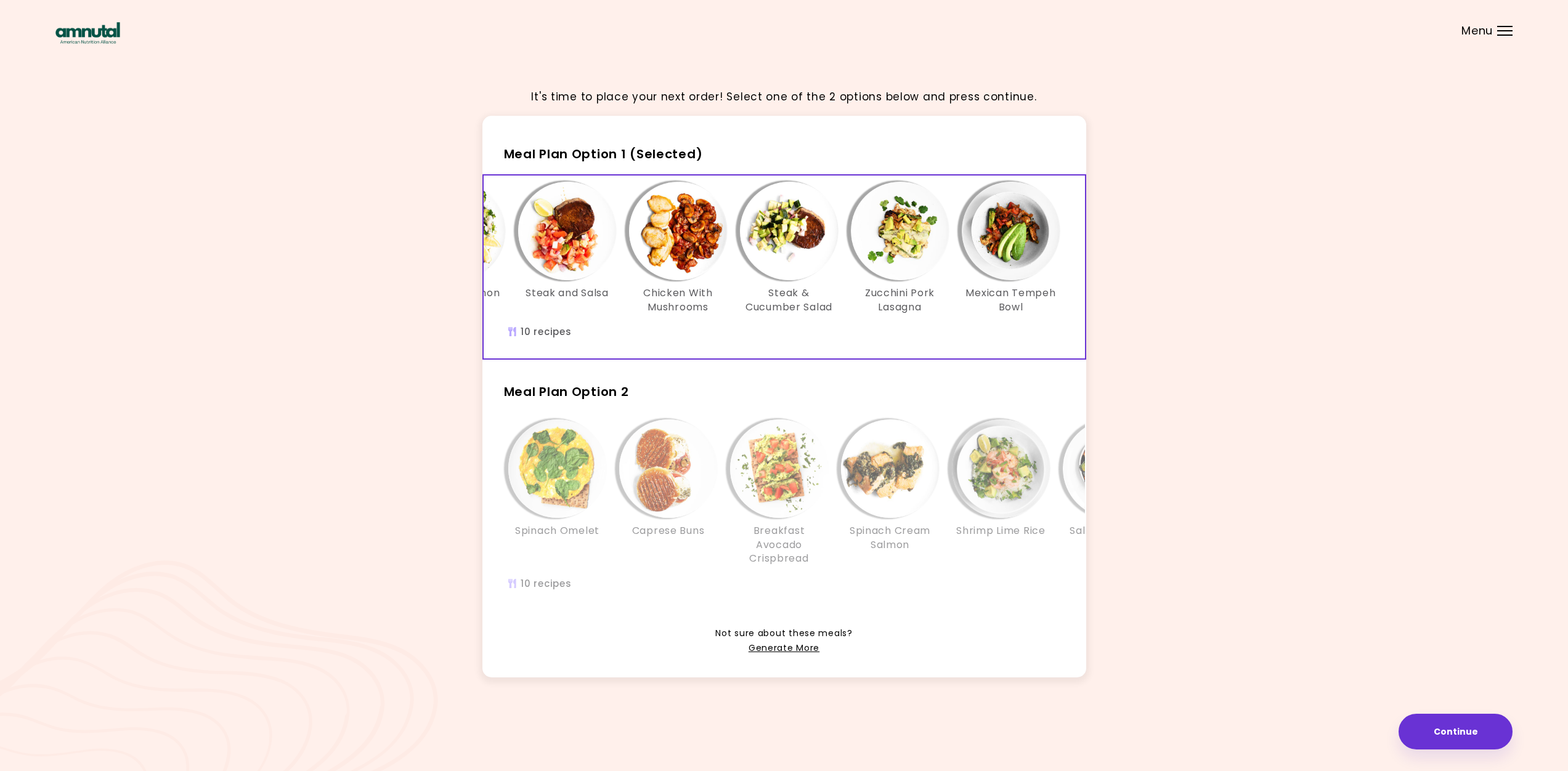
click at [707, 594] on div "Spinach Omelet Caprese Buns Breakfast Avocado Crispbread Spinach Cream Salmon S…" at bounding box center [1057, 511] width 1146 height 196
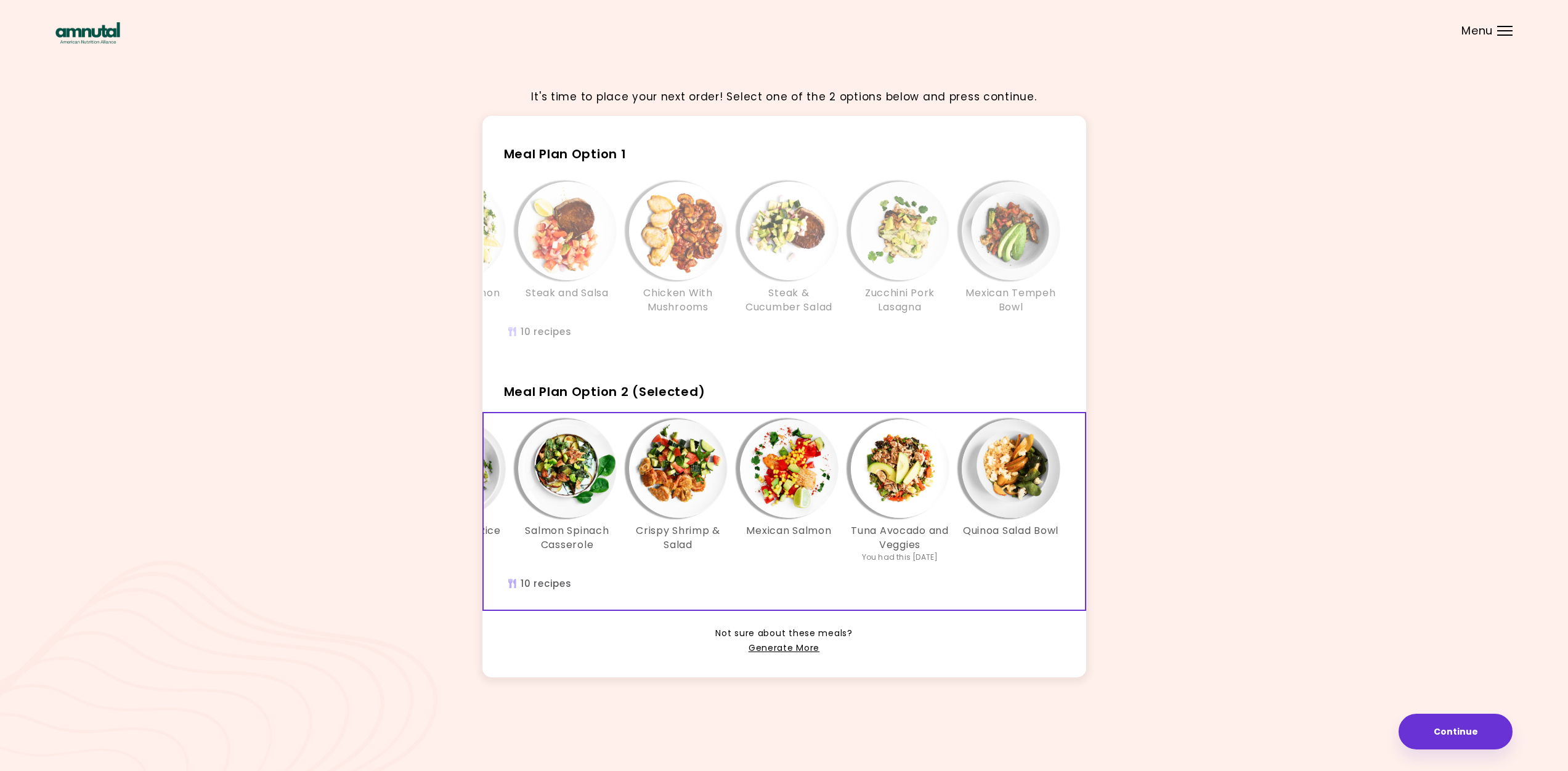
drag, startPoint x: 845, startPoint y: 275, endPoint x: 847, endPoint y: 285, distance: 10.2
click at [845, 275] on div "Zucchini Pork Lasagna" at bounding box center [900, 248] width 111 height 133
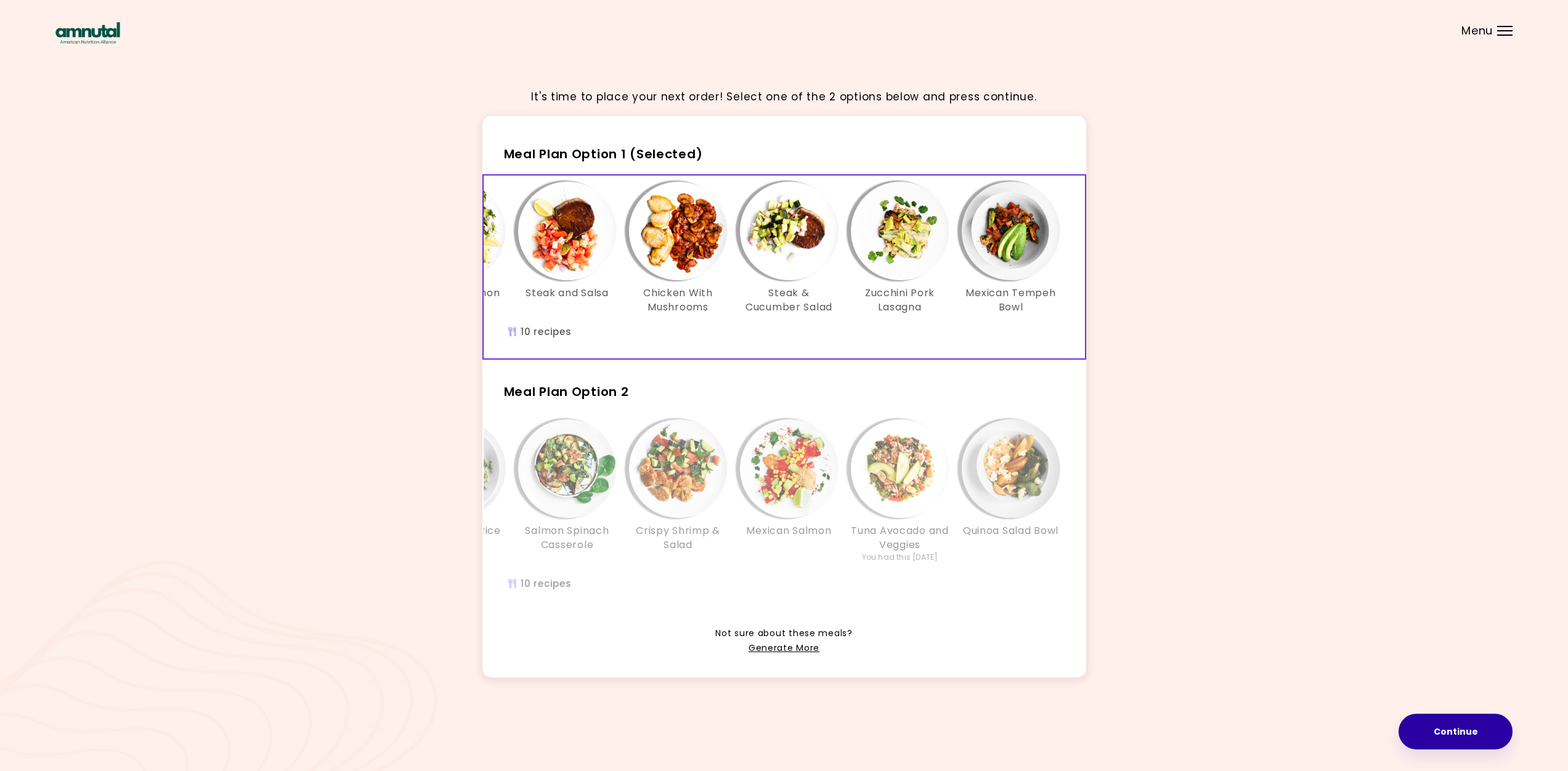
click at [1459, 731] on button "Continue" at bounding box center [1455, 732] width 114 height 36
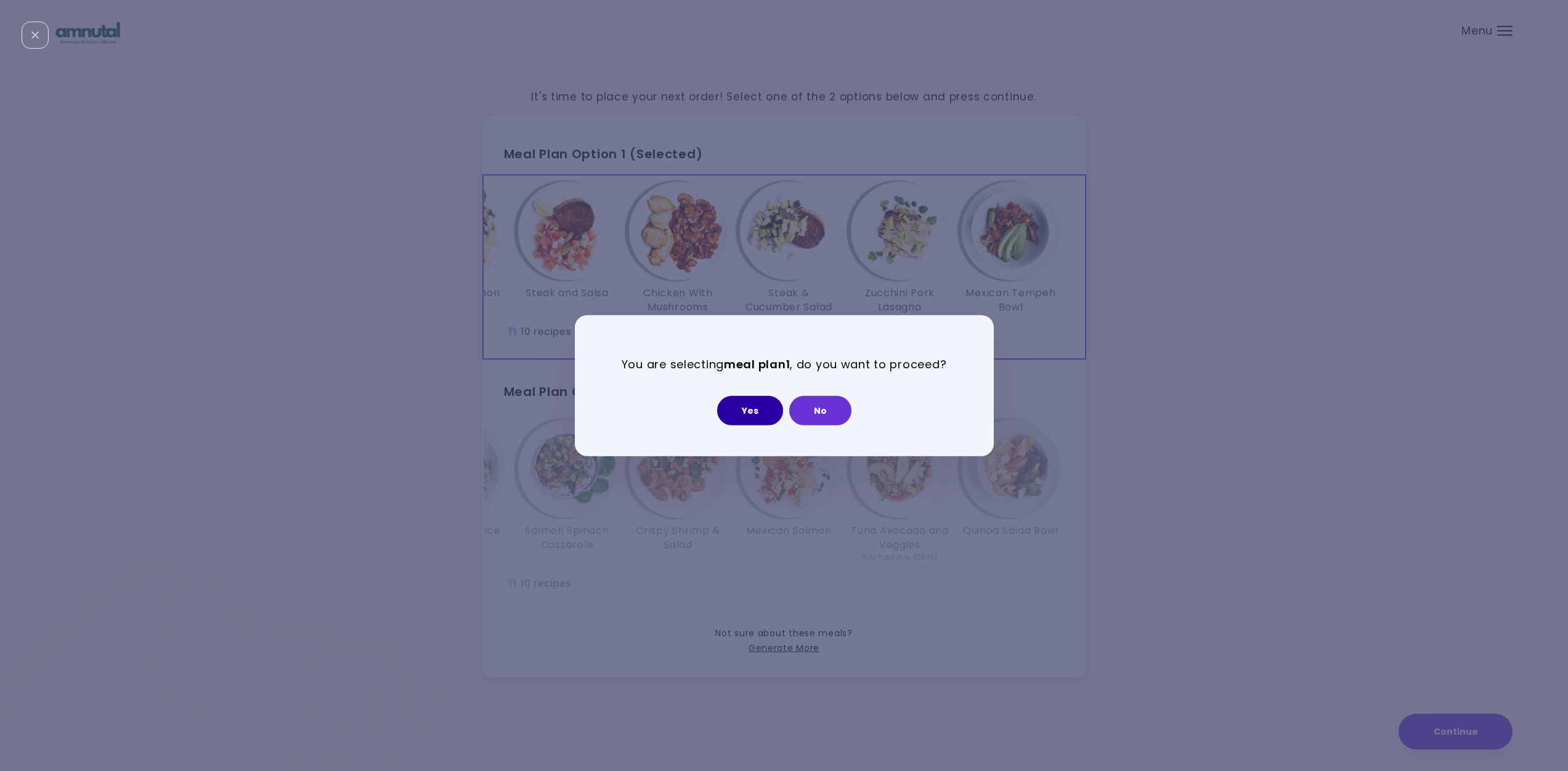
click at [746, 413] on button "Yes" at bounding box center [750, 410] width 66 height 30
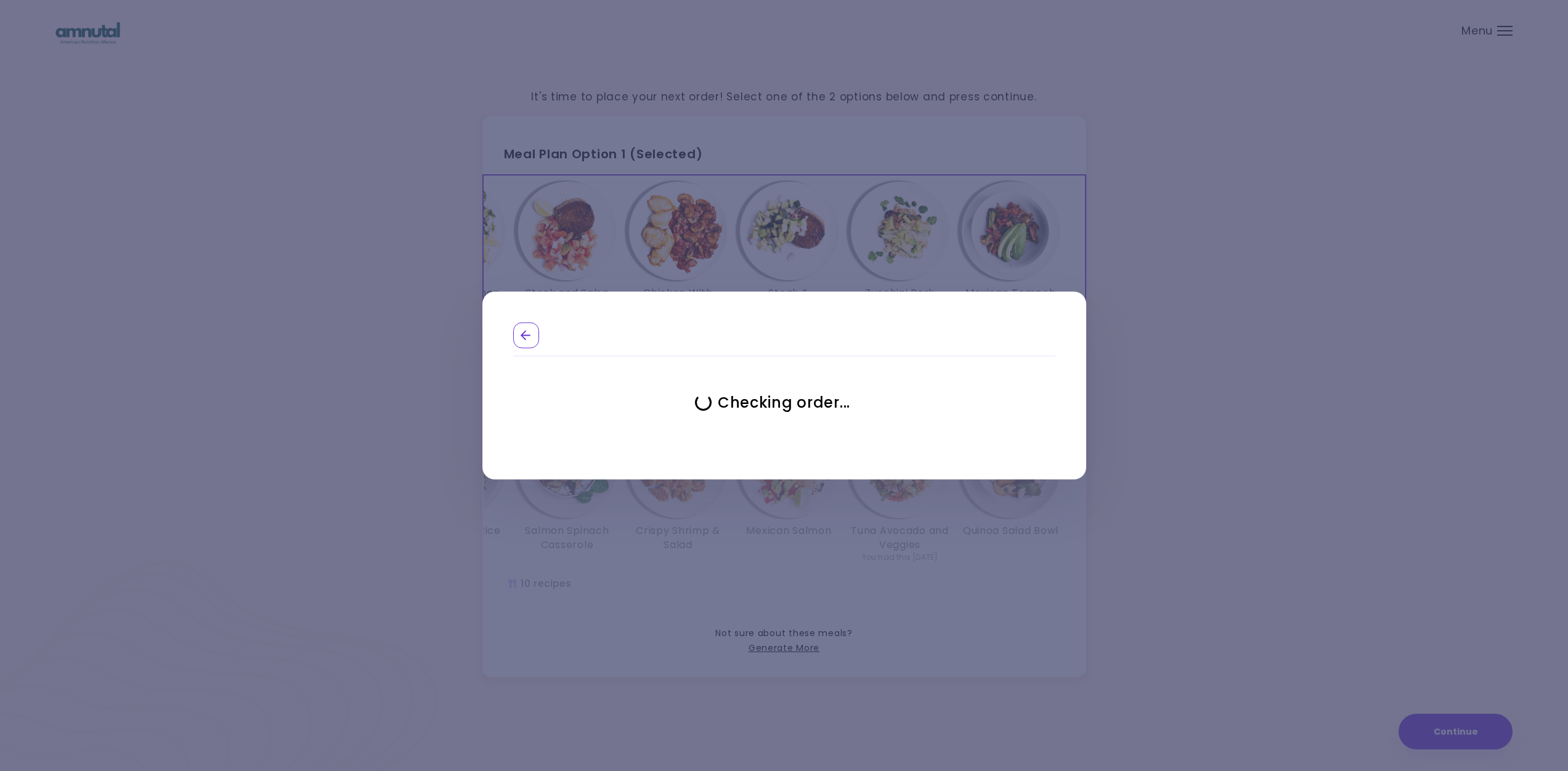
select select "**********"
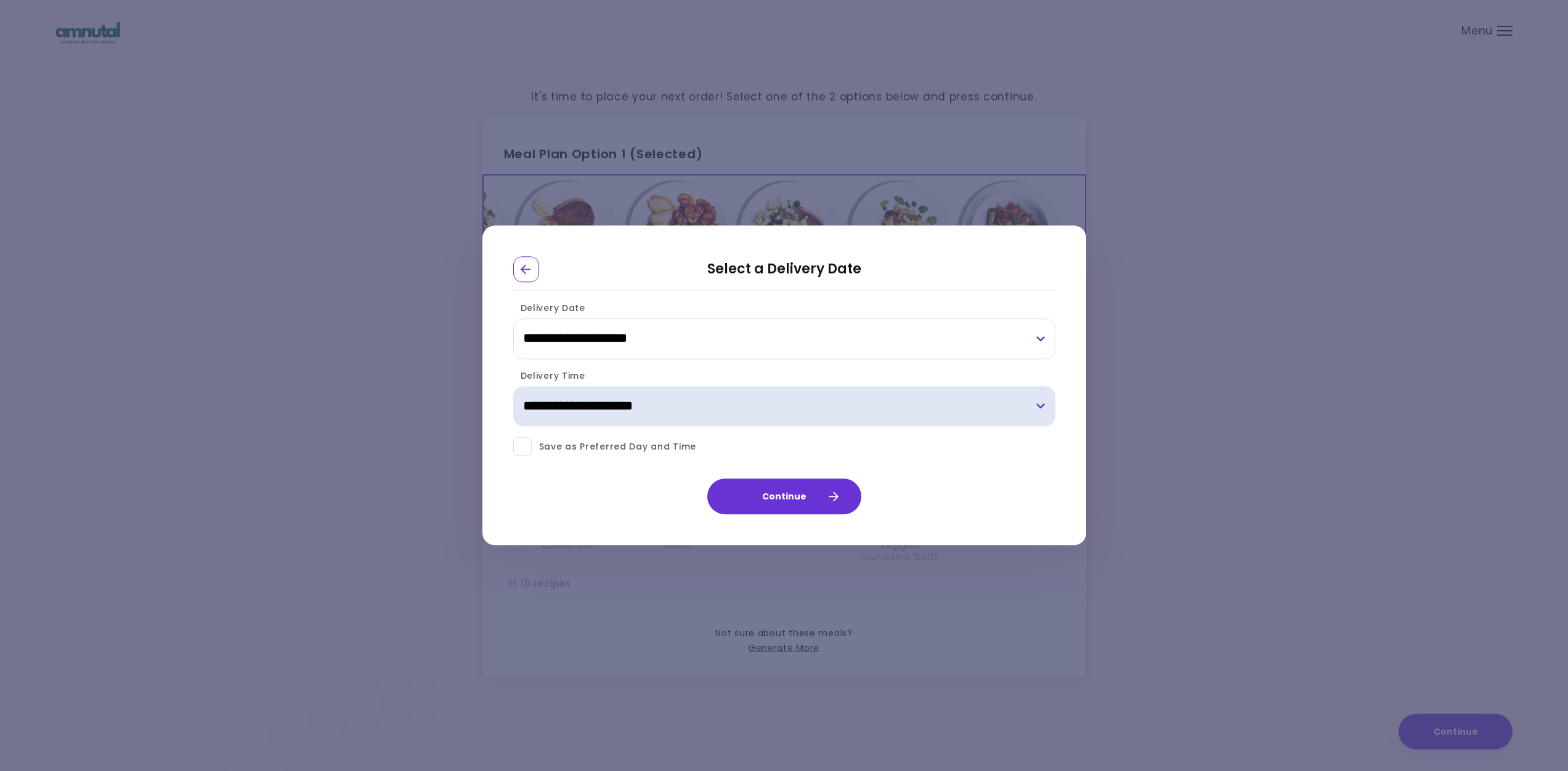
select select "*"
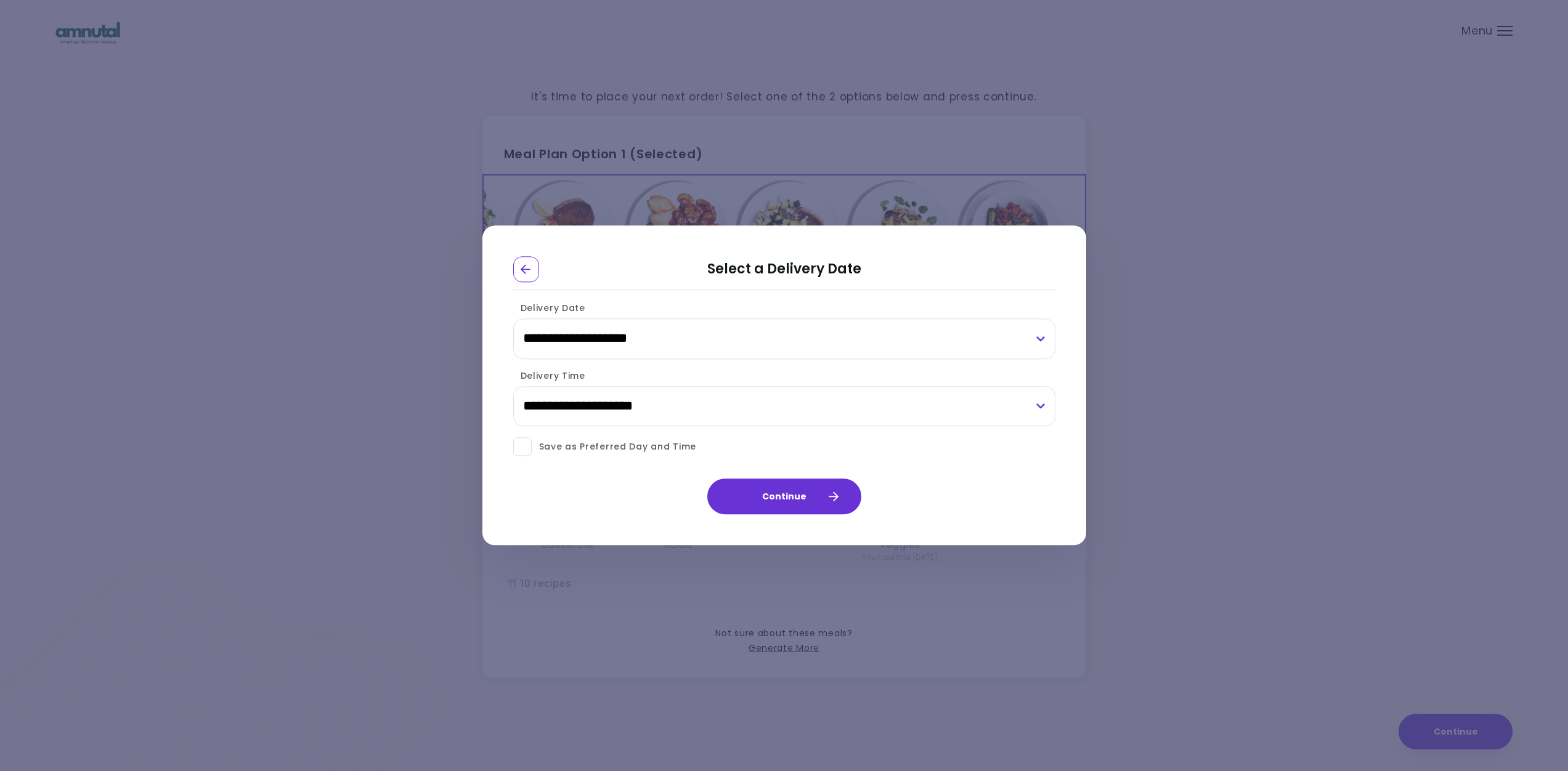
click at [526, 446] on span at bounding box center [523, 447] width 19 height 19
click at [767, 494] on button "Continue" at bounding box center [784, 498] width 154 height 36
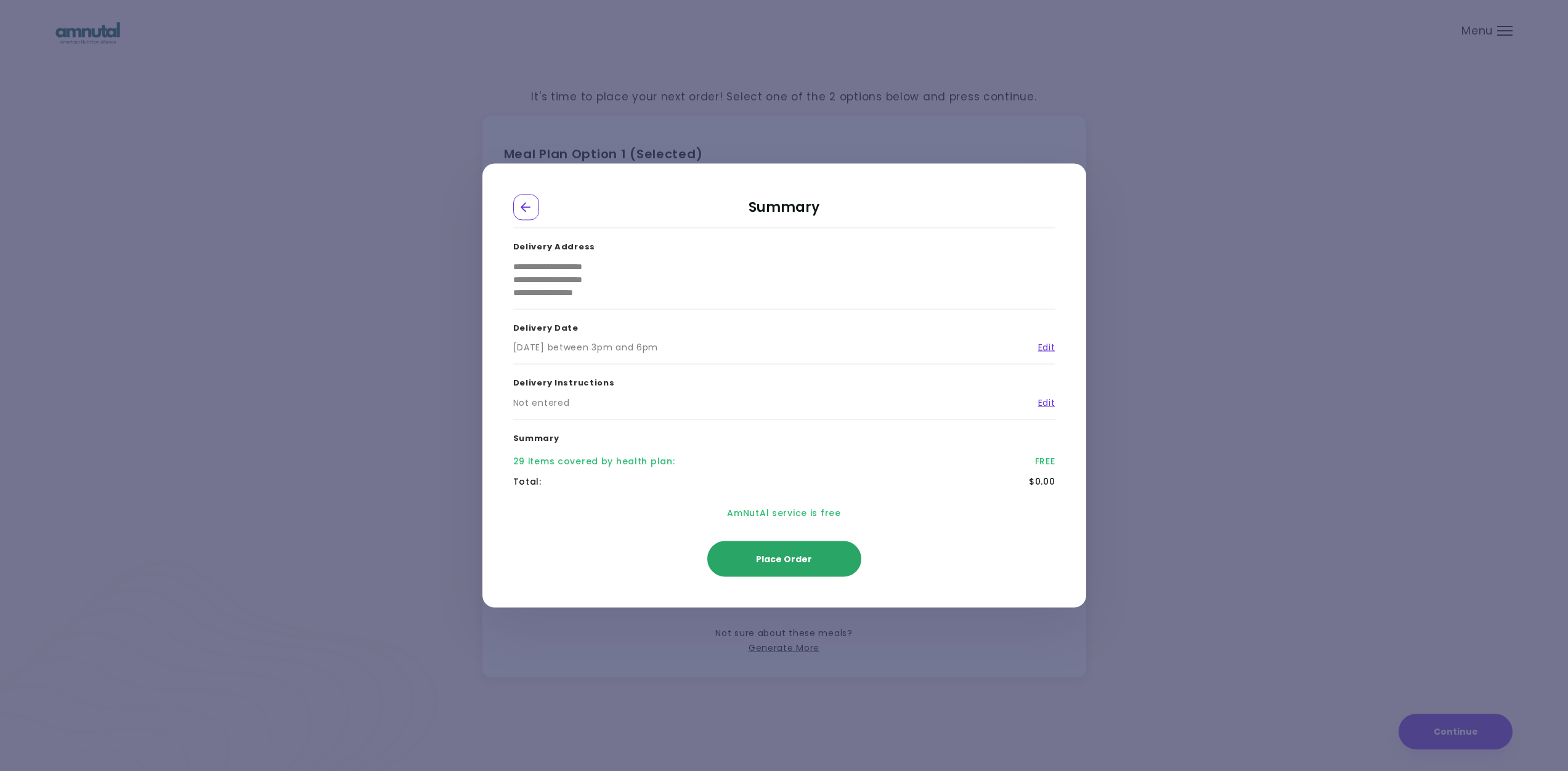
click at [773, 557] on span "Place Order" at bounding box center [784, 559] width 56 height 13
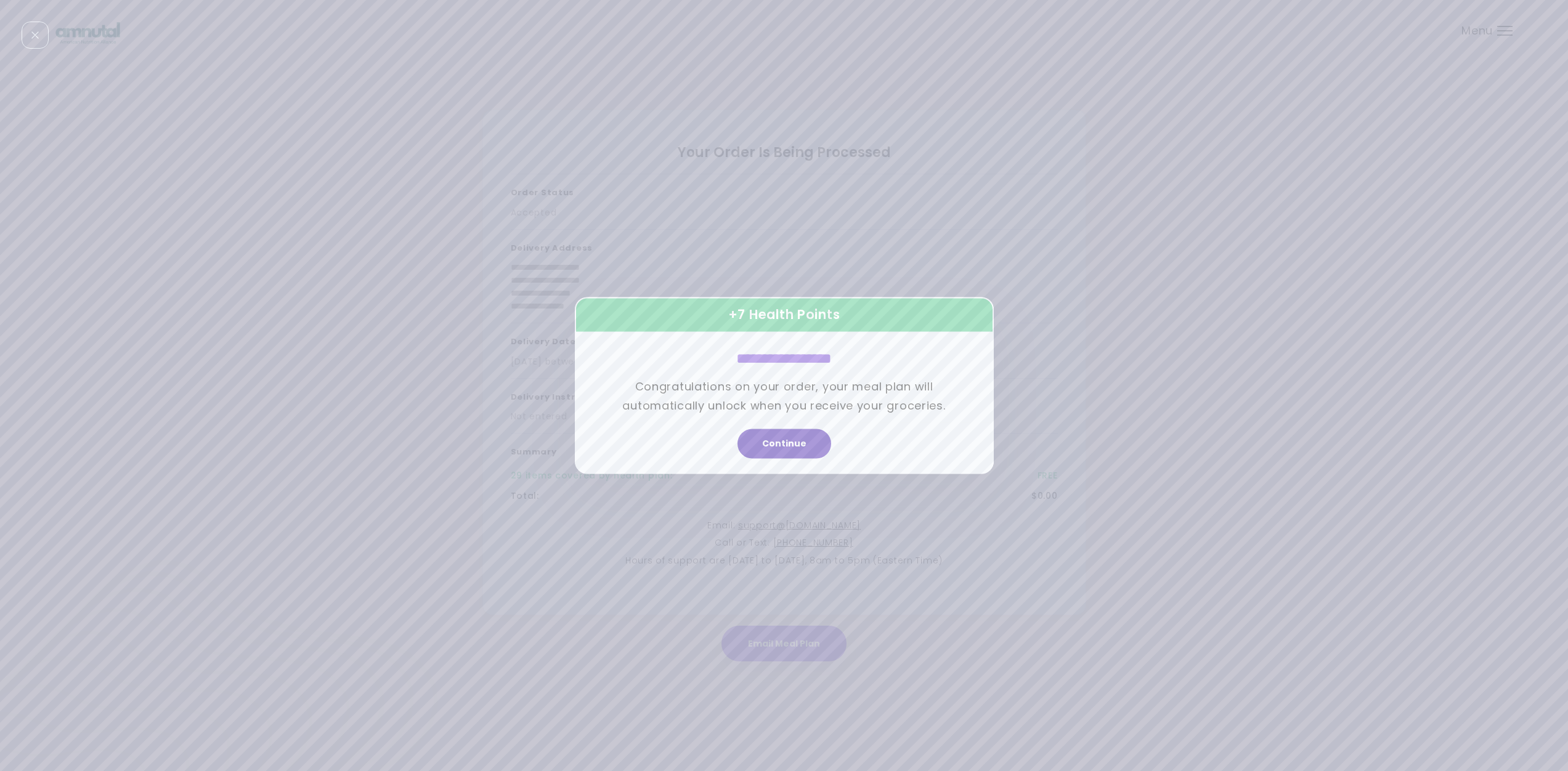
click at [781, 441] on button "Continue" at bounding box center [784, 444] width 93 height 30
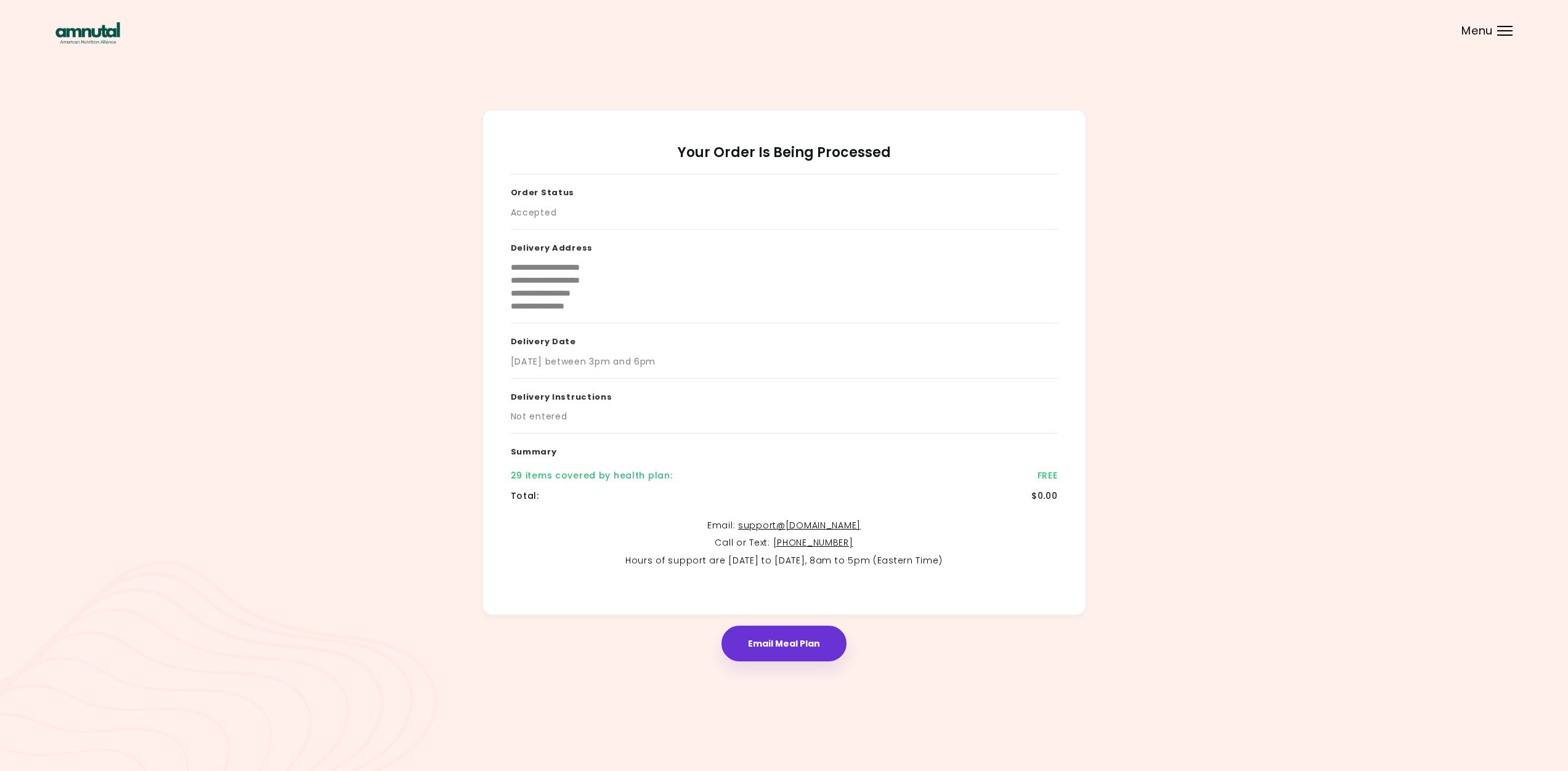
click at [1503, 32] on div "Menu" at bounding box center [1504, 30] width 15 height 10
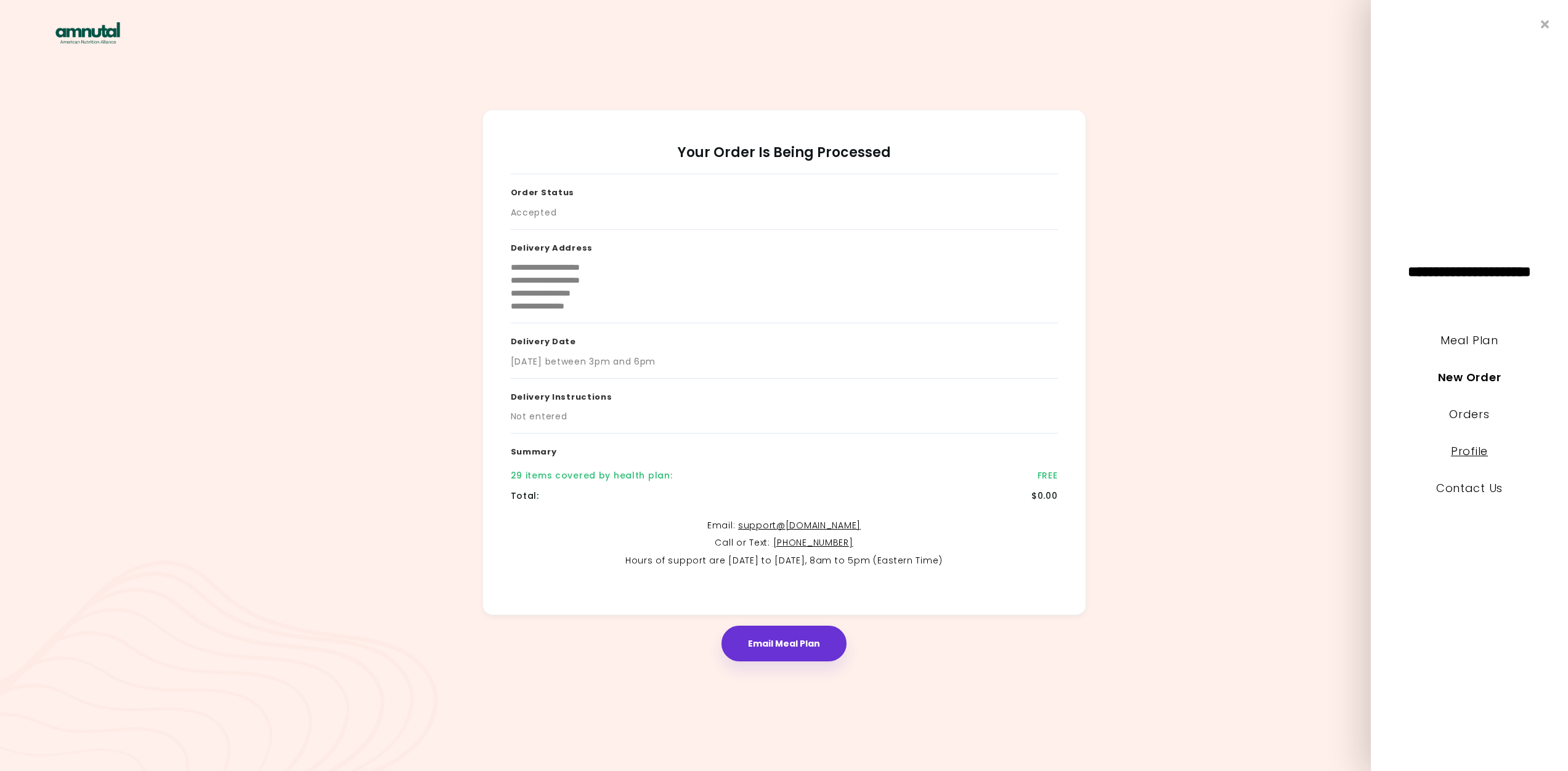
click at [1475, 451] on link "Profile" at bounding box center [1469, 451] width 37 height 15
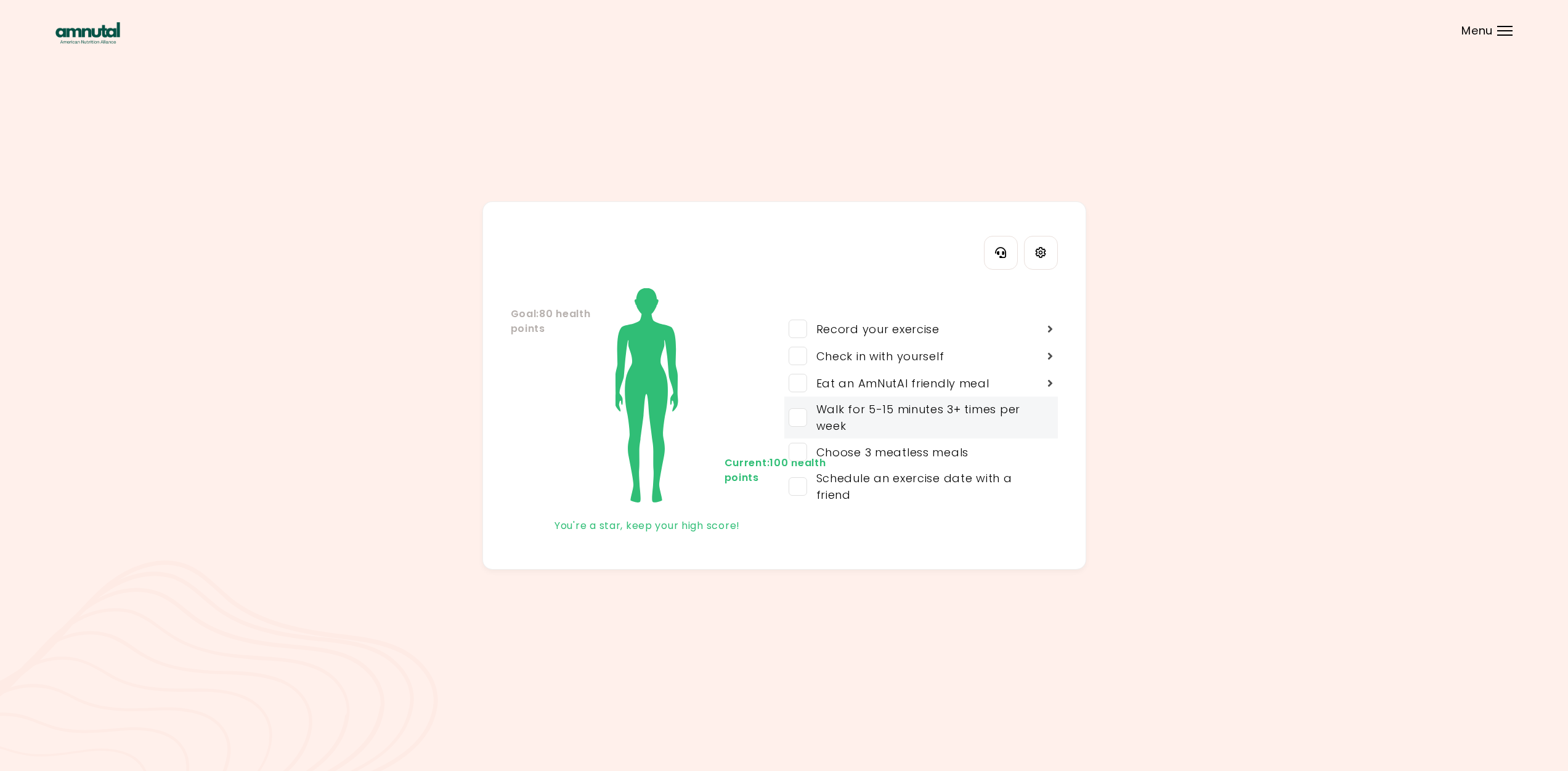
click at [797, 419] on span at bounding box center [798, 418] width 19 height 19
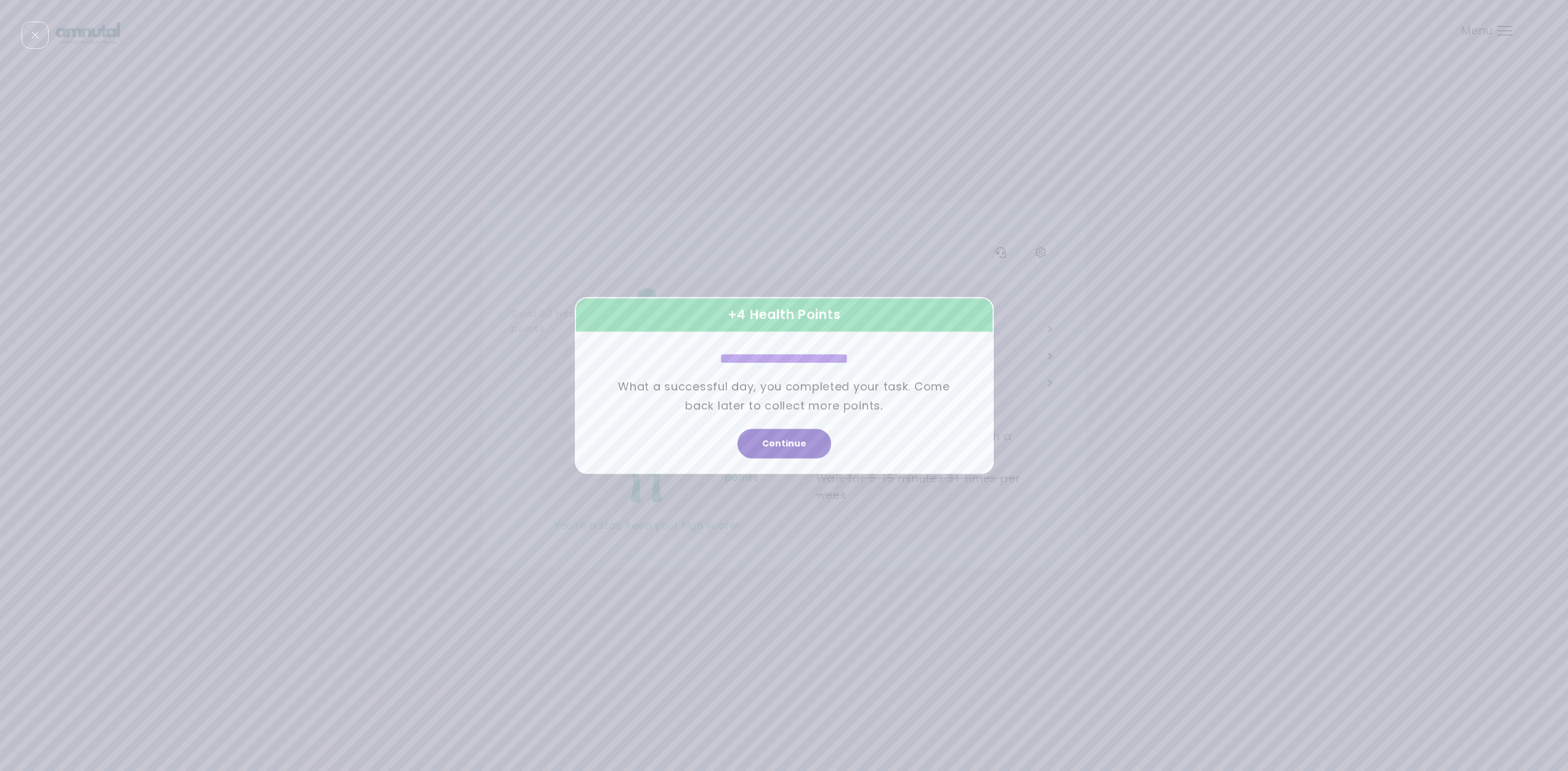
click at [795, 443] on button "Continue" at bounding box center [784, 444] width 93 height 30
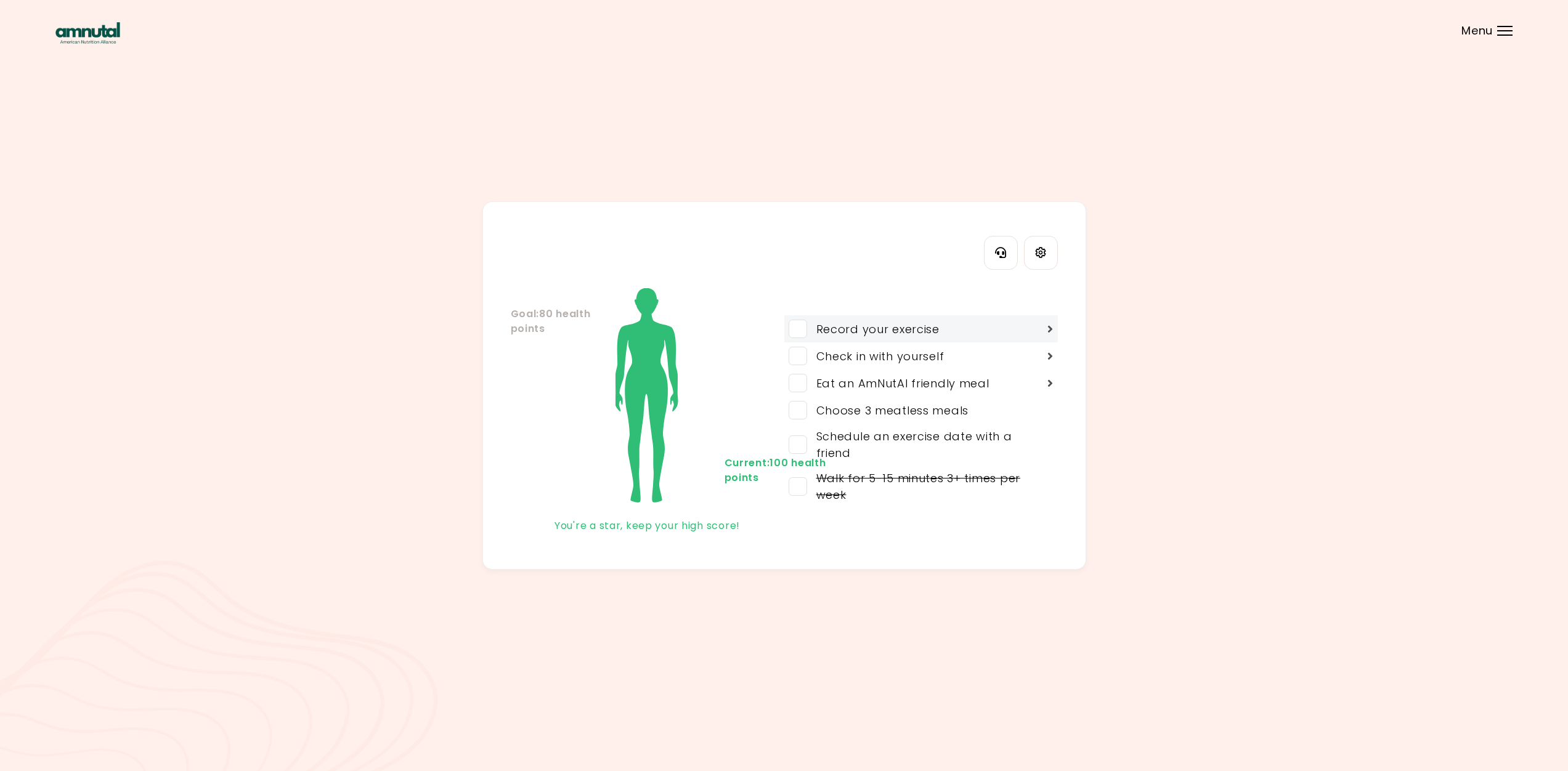
click at [799, 330] on span at bounding box center [798, 329] width 19 height 19
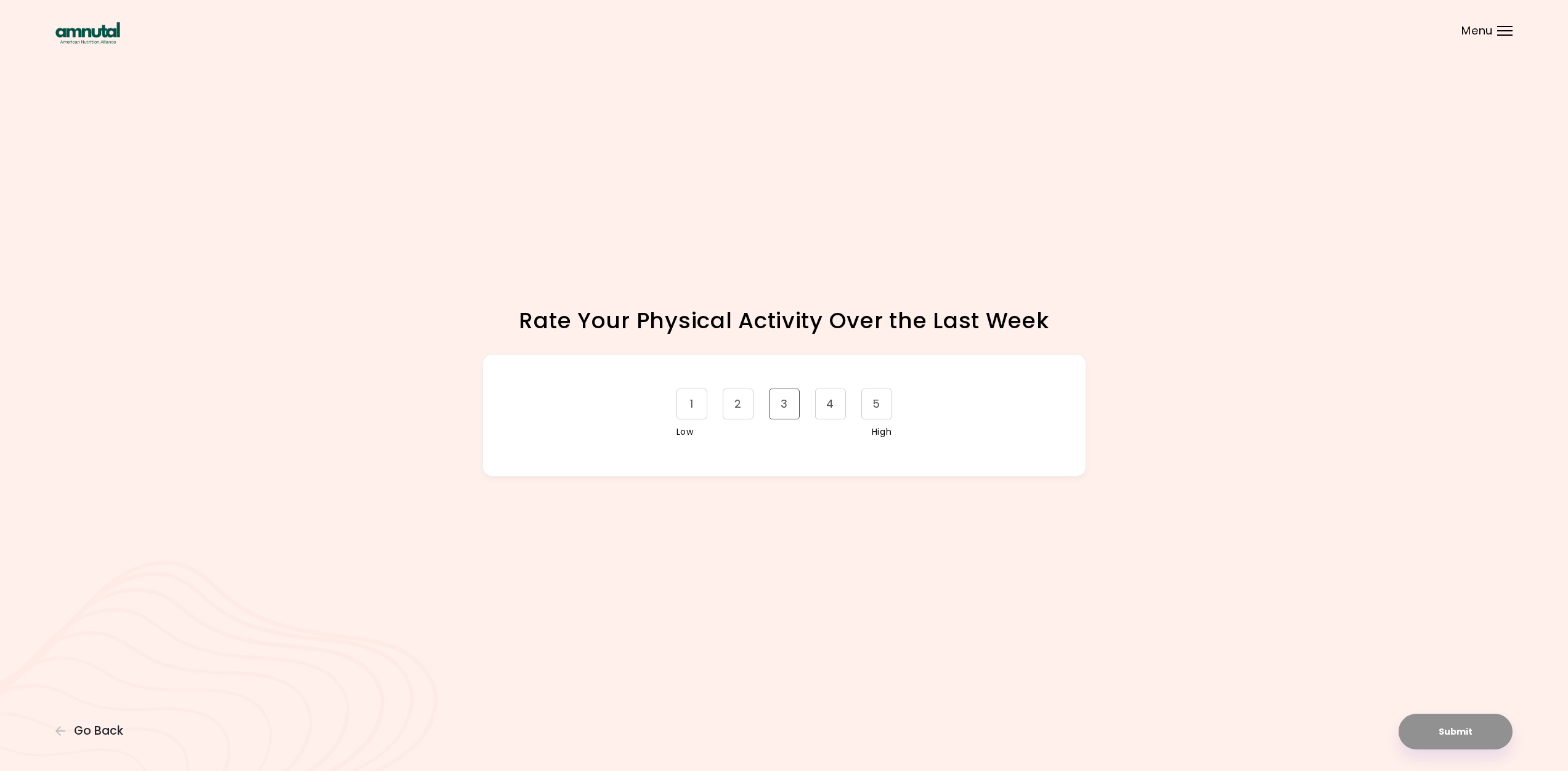
click at [775, 402] on div "3" at bounding box center [784, 404] width 30 height 30
click at [1434, 734] on button "Submit" at bounding box center [1455, 732] width 114 height 36
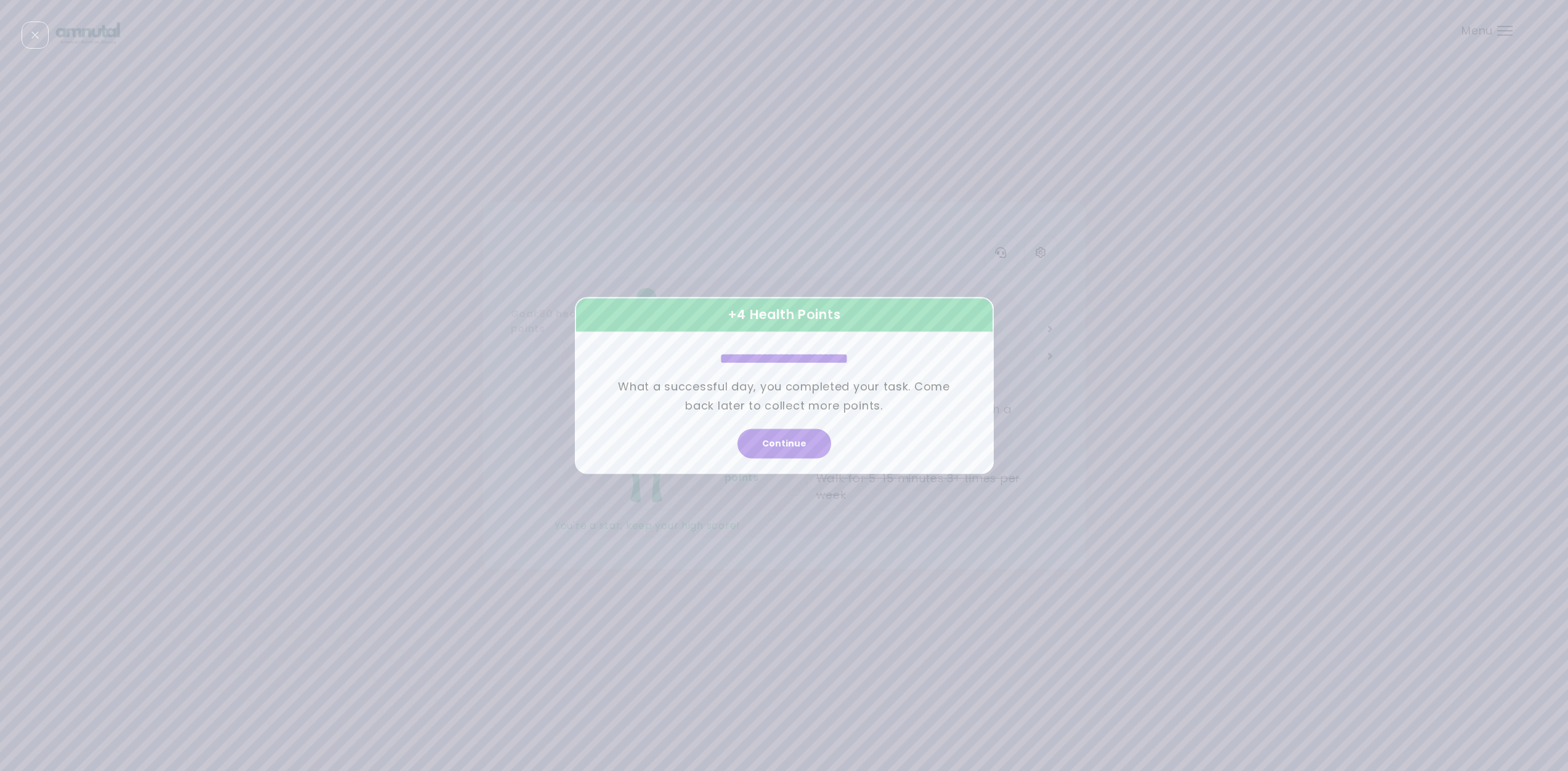
click at [774, 437] on button "Continue" at bounding box center [784, 444] width 93 height 30
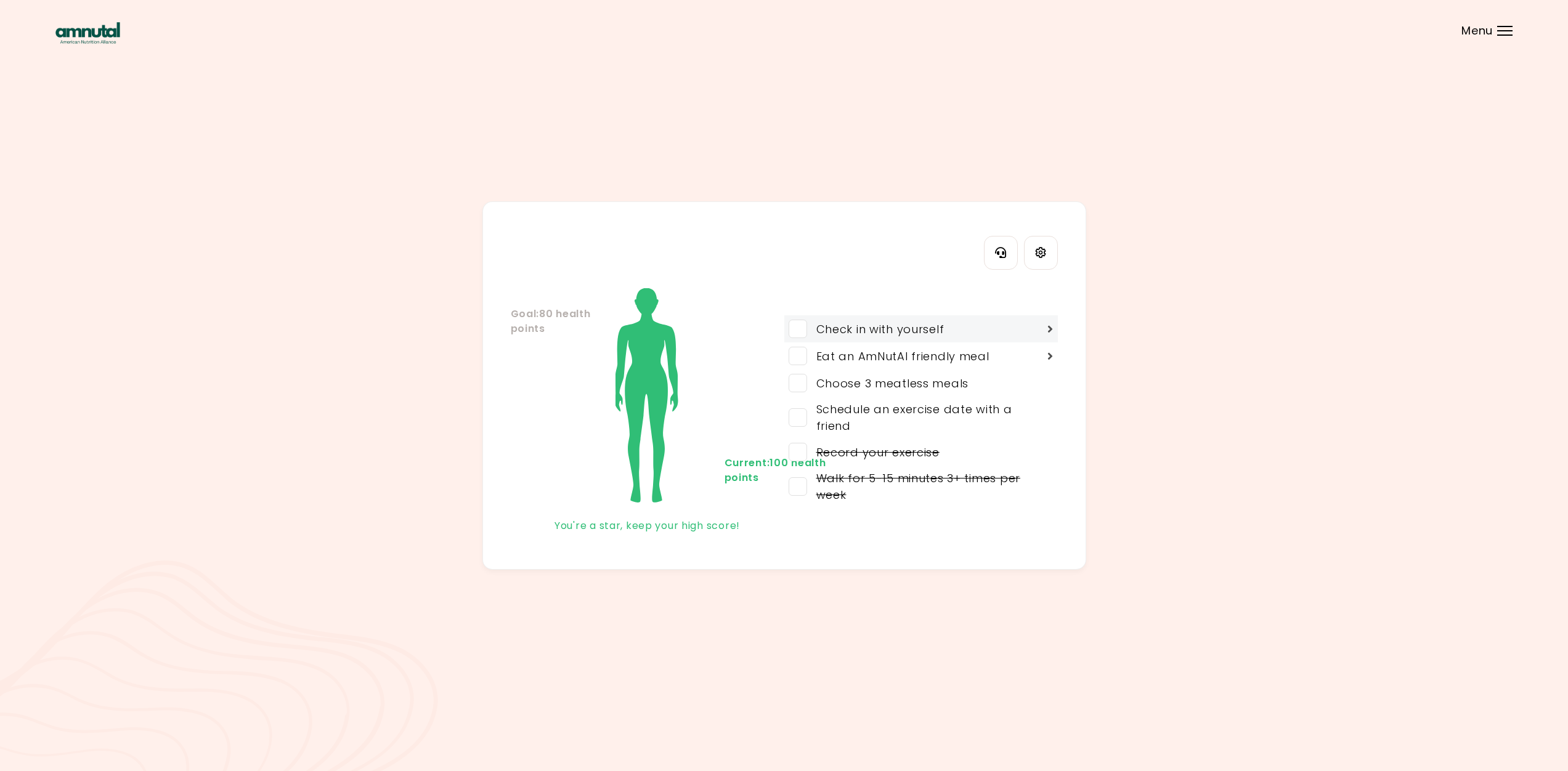
click at [793, 326] on span at bounding box center [798, 329] width 19 height 19
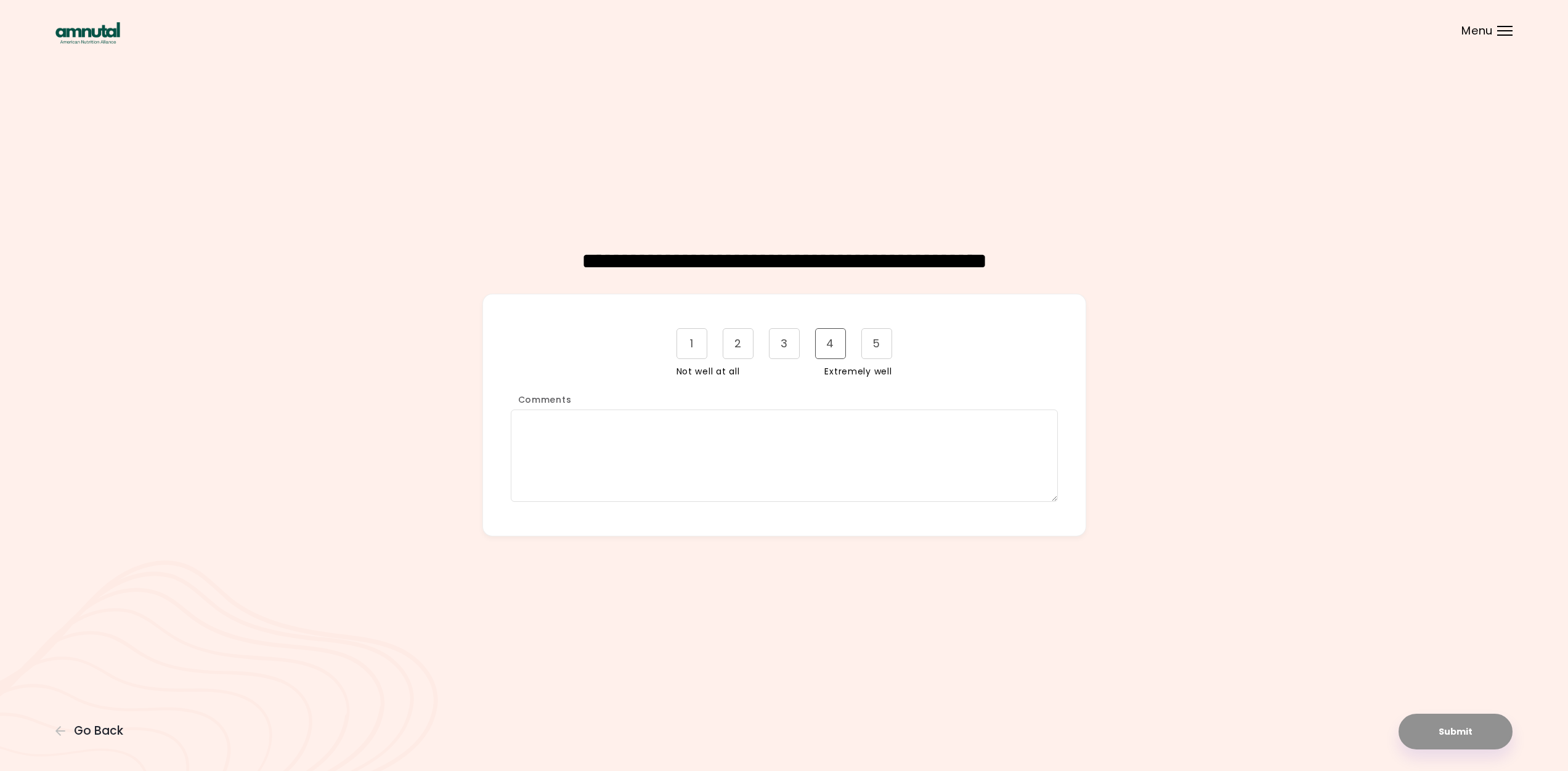
click at [835, 343] on div "4" at bounding box center [830, 343] width 30 height 30
click at [1432, 732] on button "Submit" at bounding box center [1455, 732] width 114 height 36
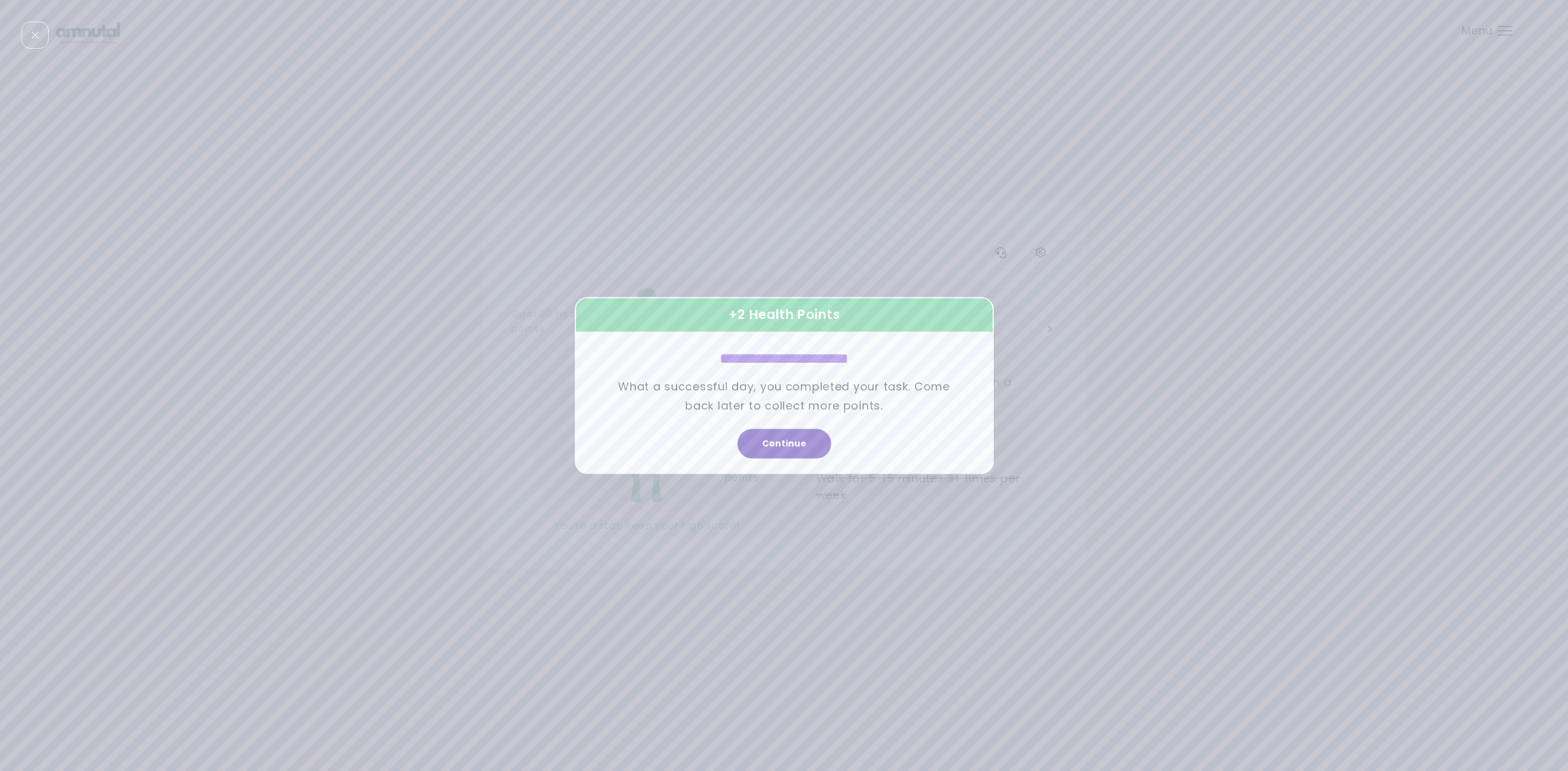
click at [775, 442] on button "Continue" at bounding box center [784, 444] width 93 height 30
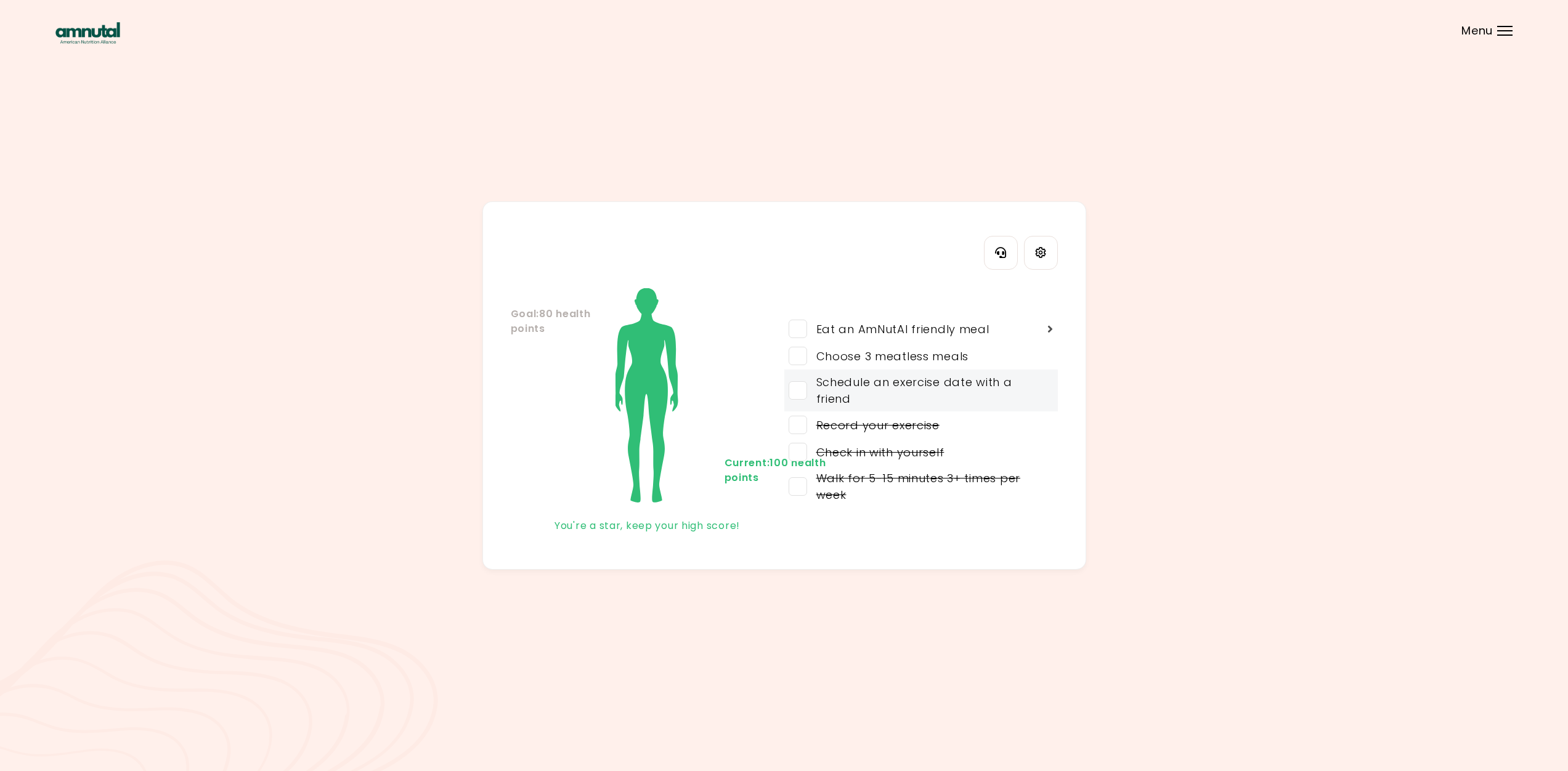
click at [793, 393] on span at bounding box center [798, 390] width 19 height 19
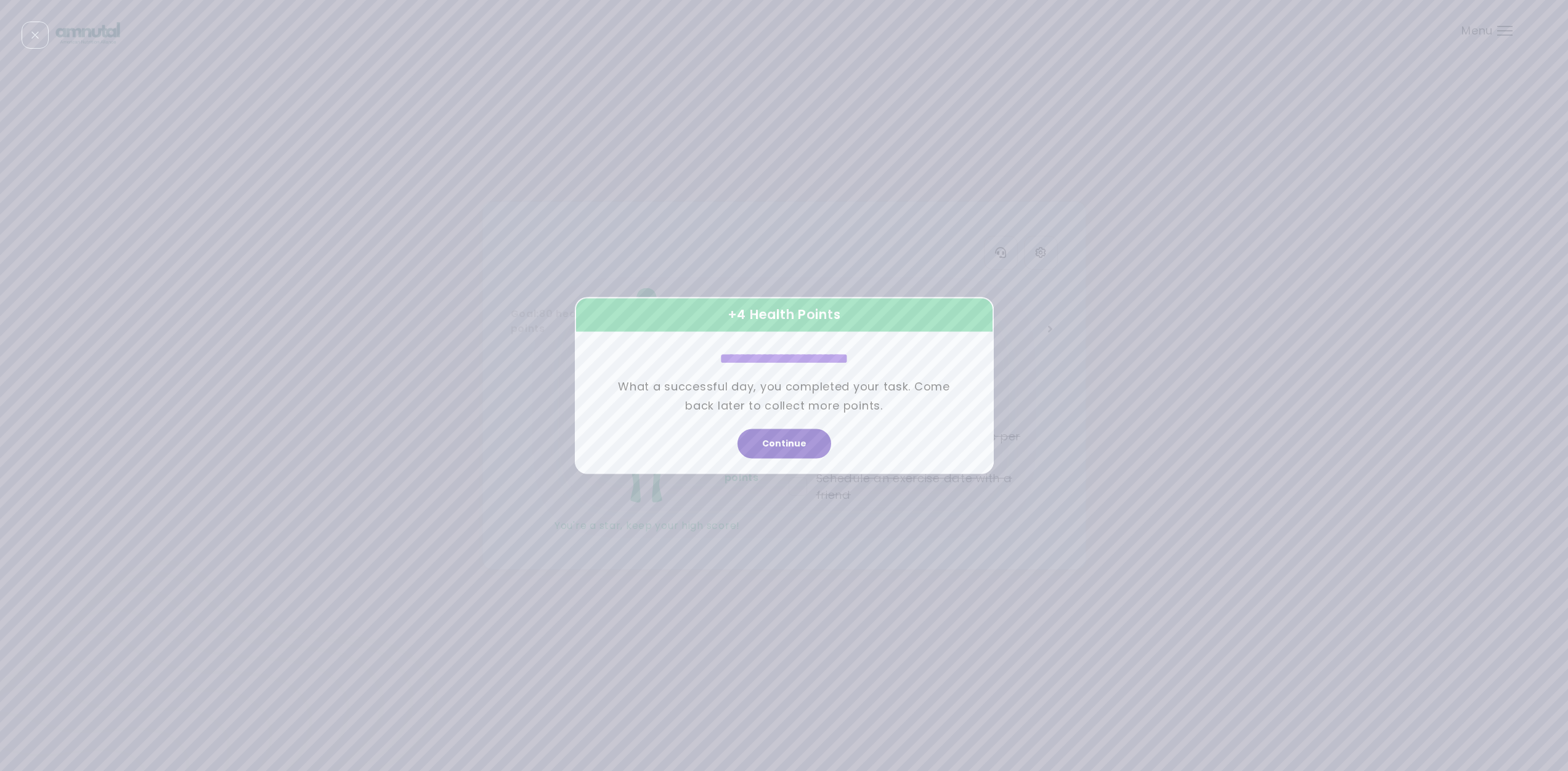
click at [800, 441] on button "Continue" at bounding box center [784, 444] width 93 height 30
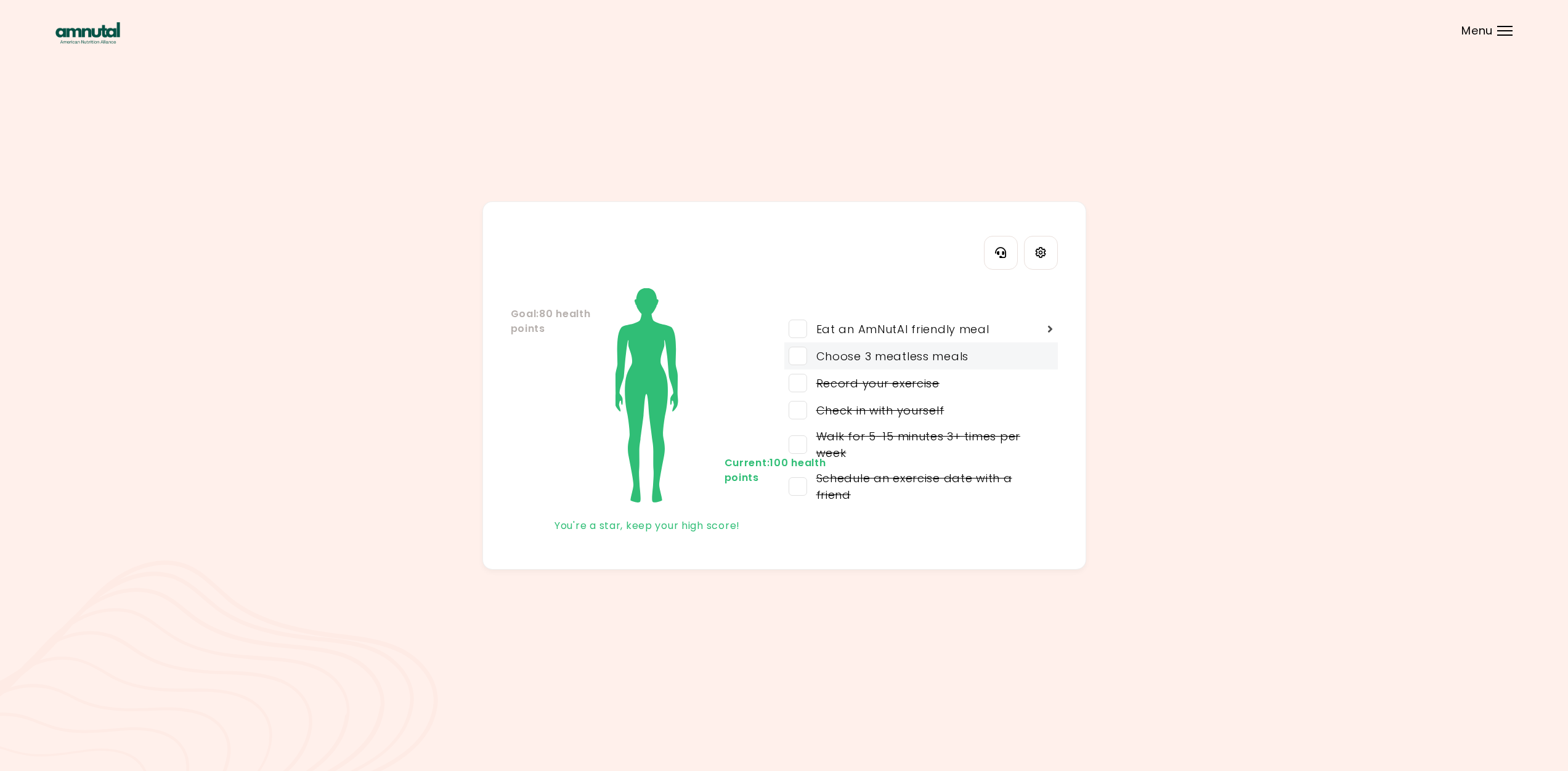
click at [795, 357] on span at bounding box center [798, 356] width 19 height 19
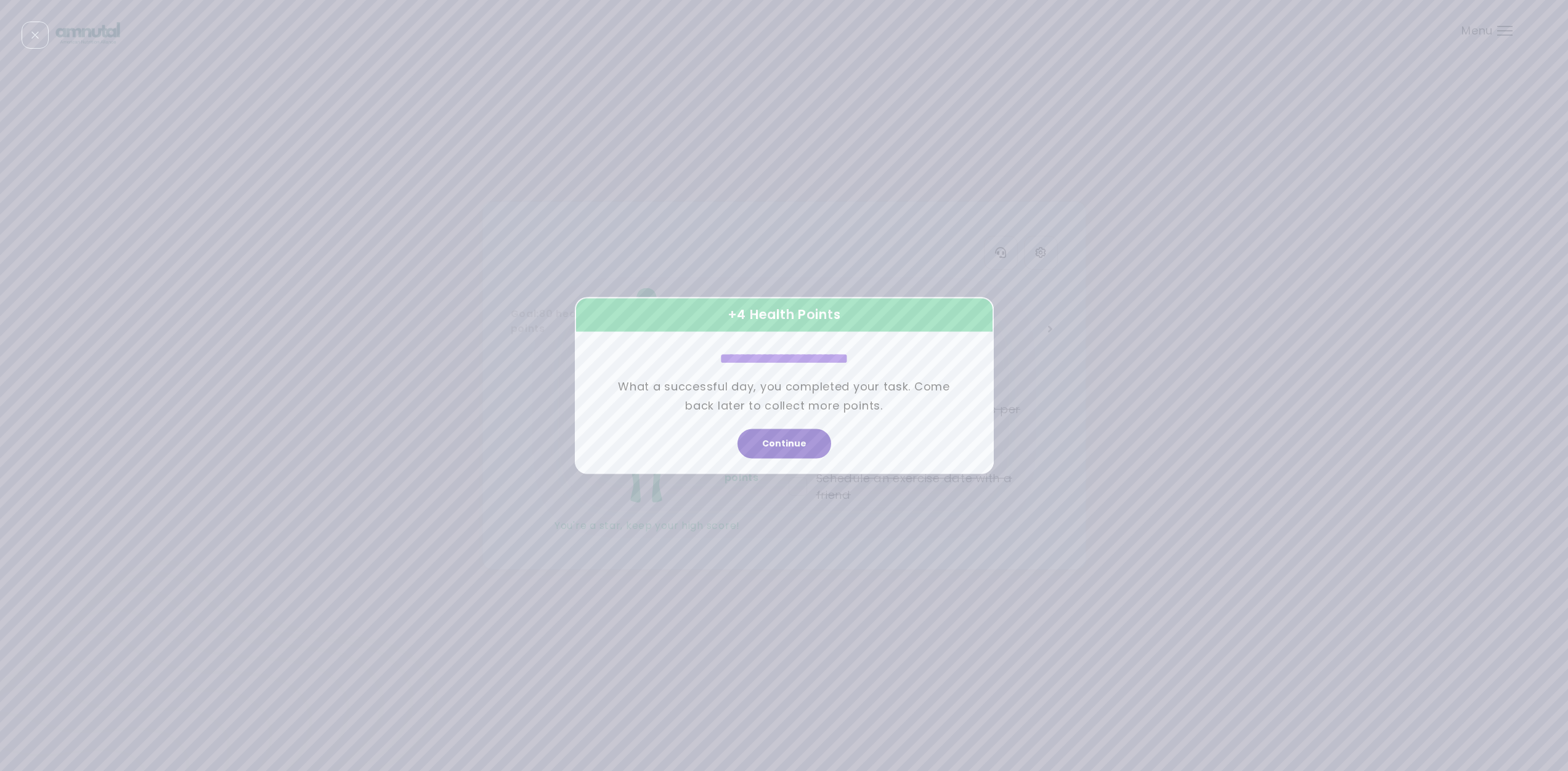
click at [819, 449] on button "Continue" at bounding box center [784, 444] width 93 height 30
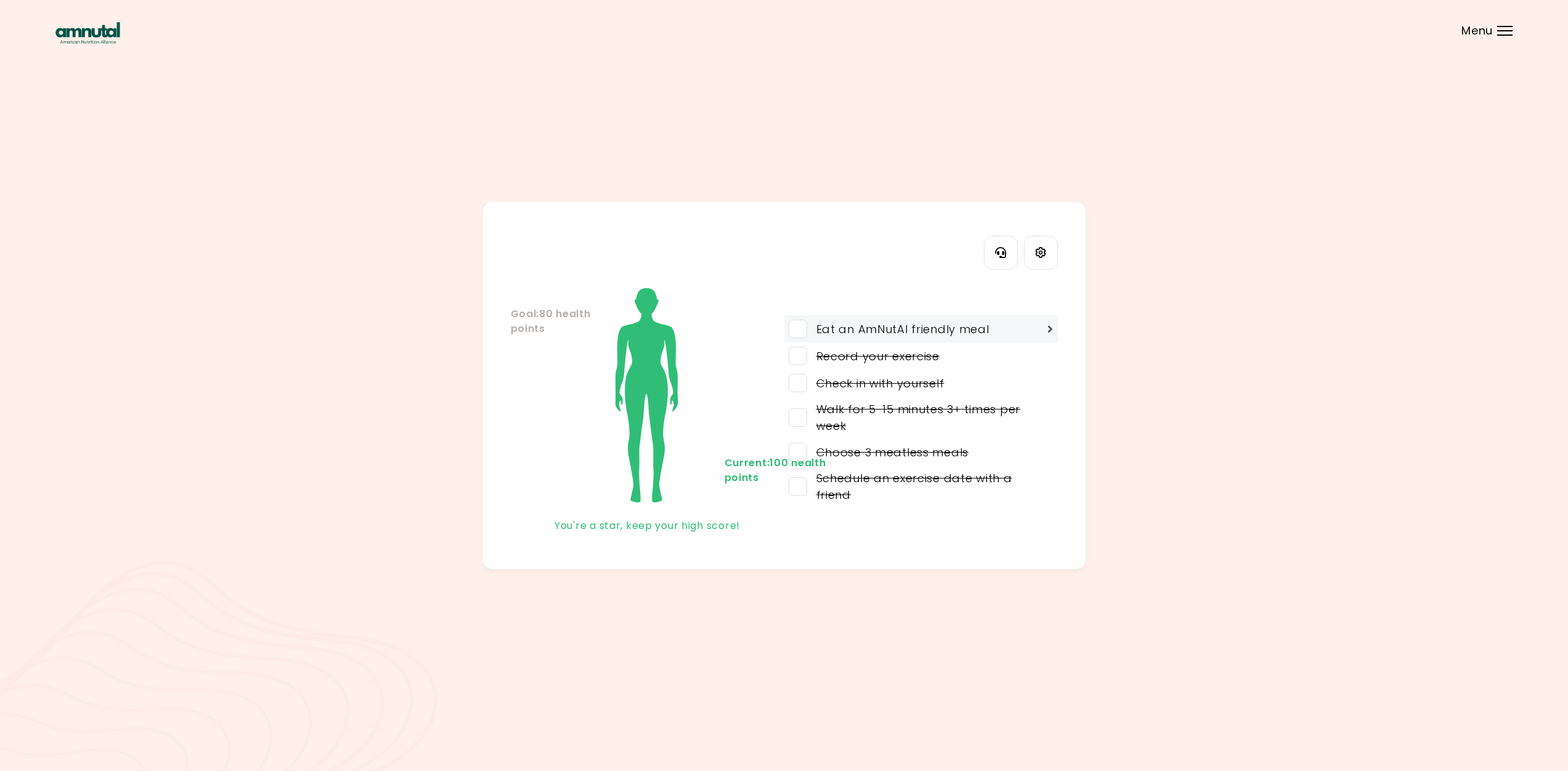
click at [790, 330] on span at bounding box center [798, 329] width 19 height 19
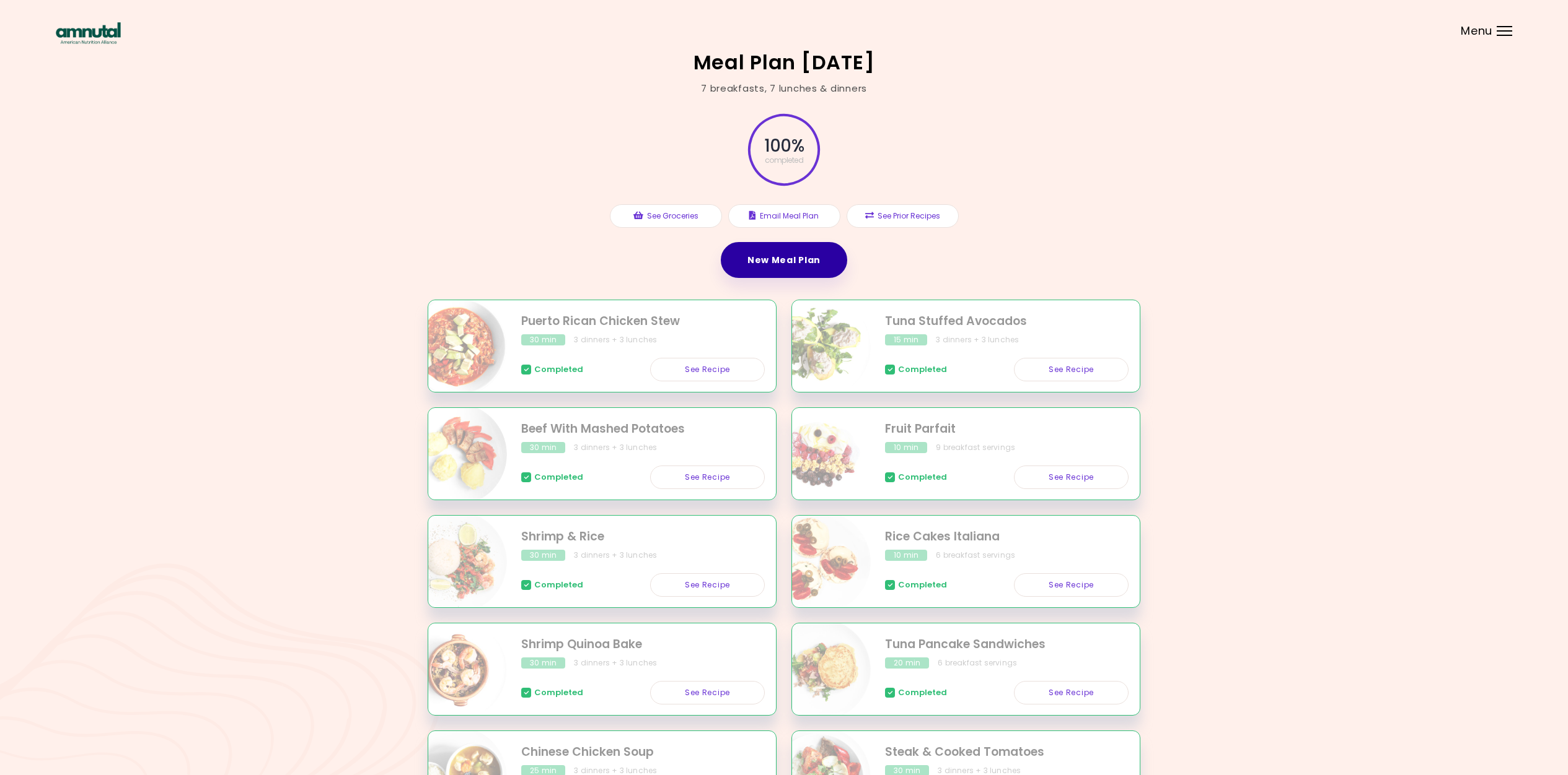
click at [831, 264] on link "New Meal Plan" at bounding box center [784, 260] width 126 height 36
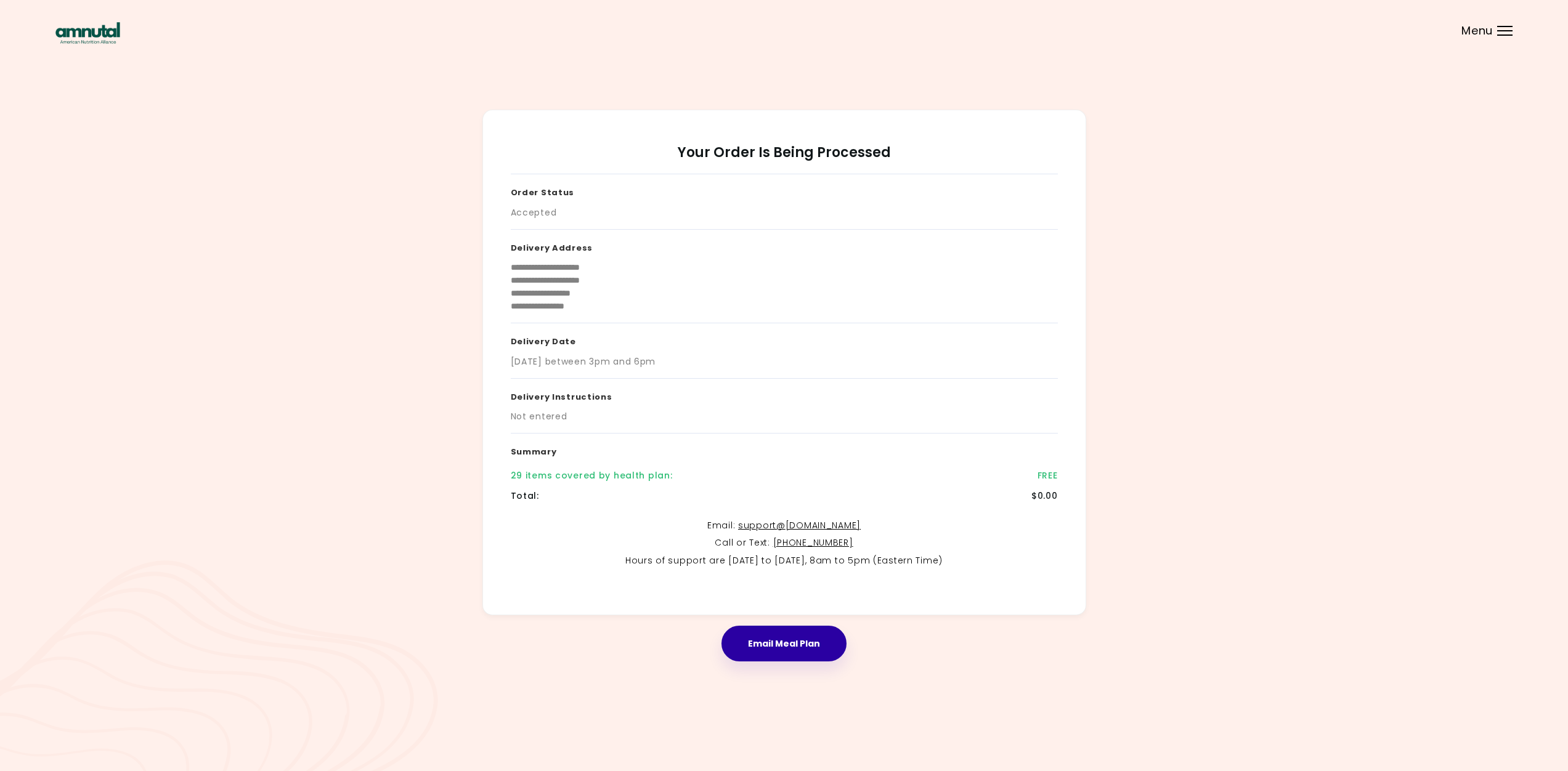
click at [749, 645] on button "Email Meal Plan" at bounding box center [784, 644] width 126 height 36
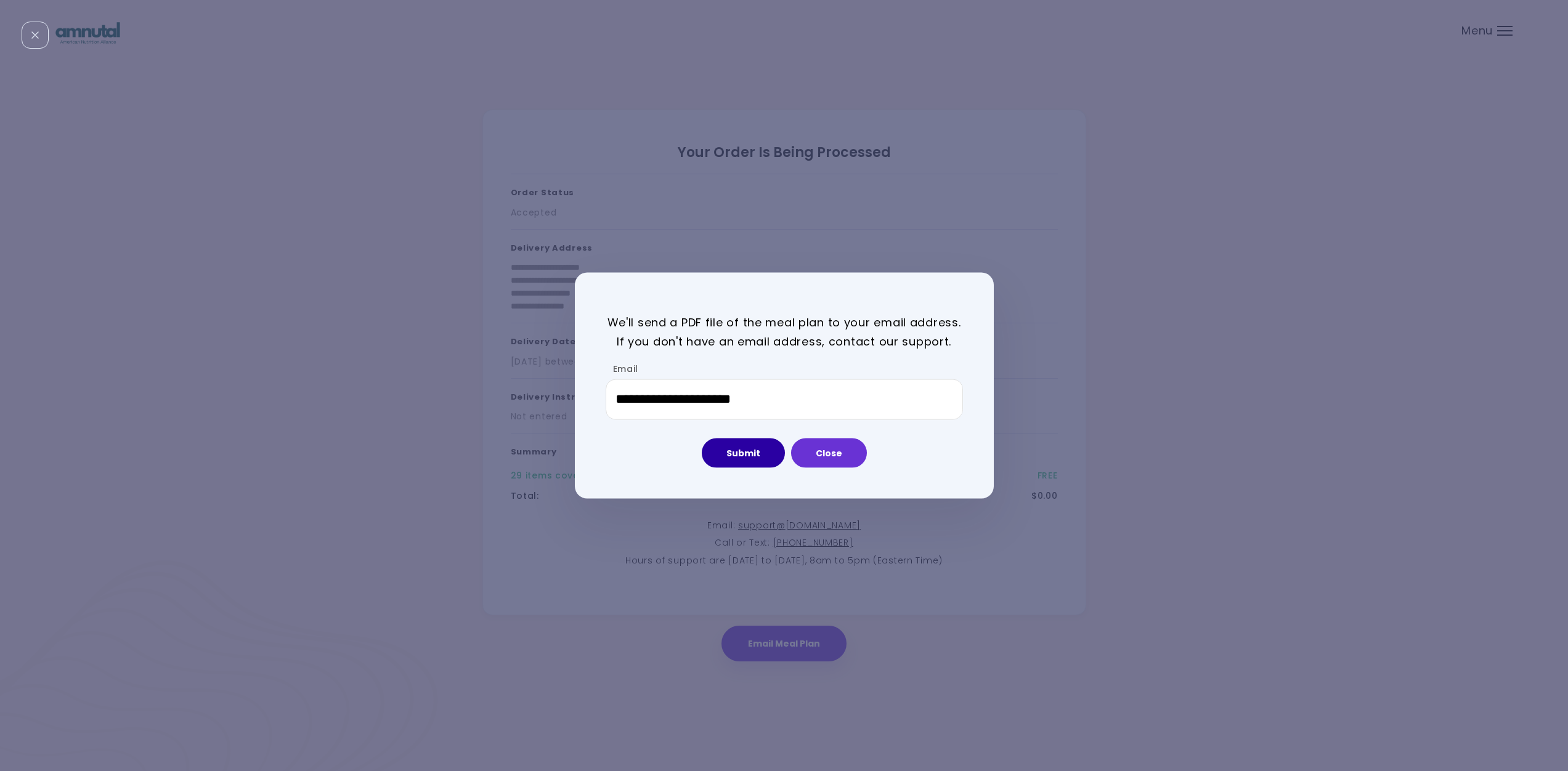
click at [738, 449] on button "Submit" at bounding box center [743, 453] width 83 height 30
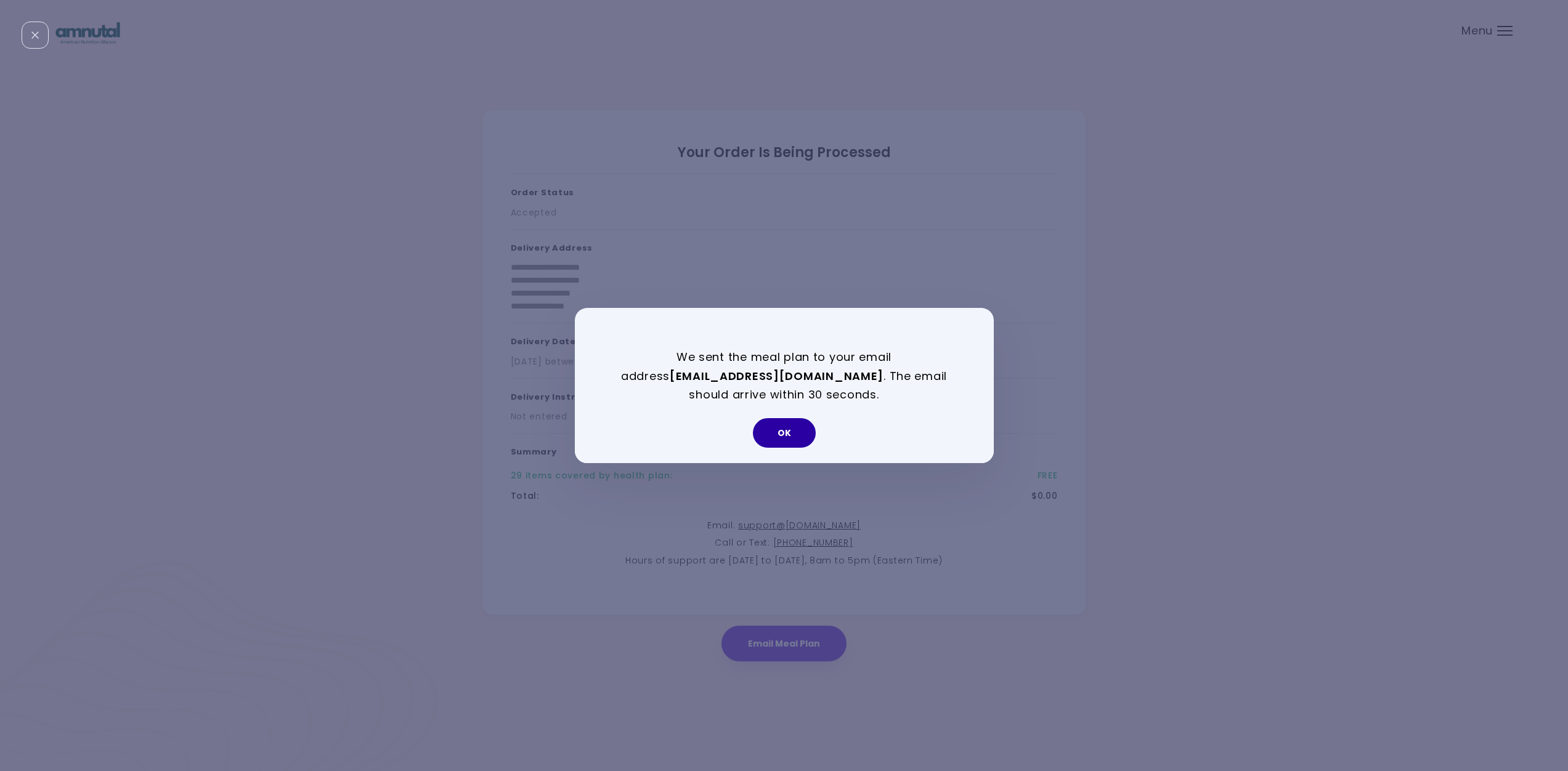
click at [775, 433] on button "OK" at bounding box center [784, 433] width 63 height 30
